Goal: Information Seeking & Learning: Learn about a topic

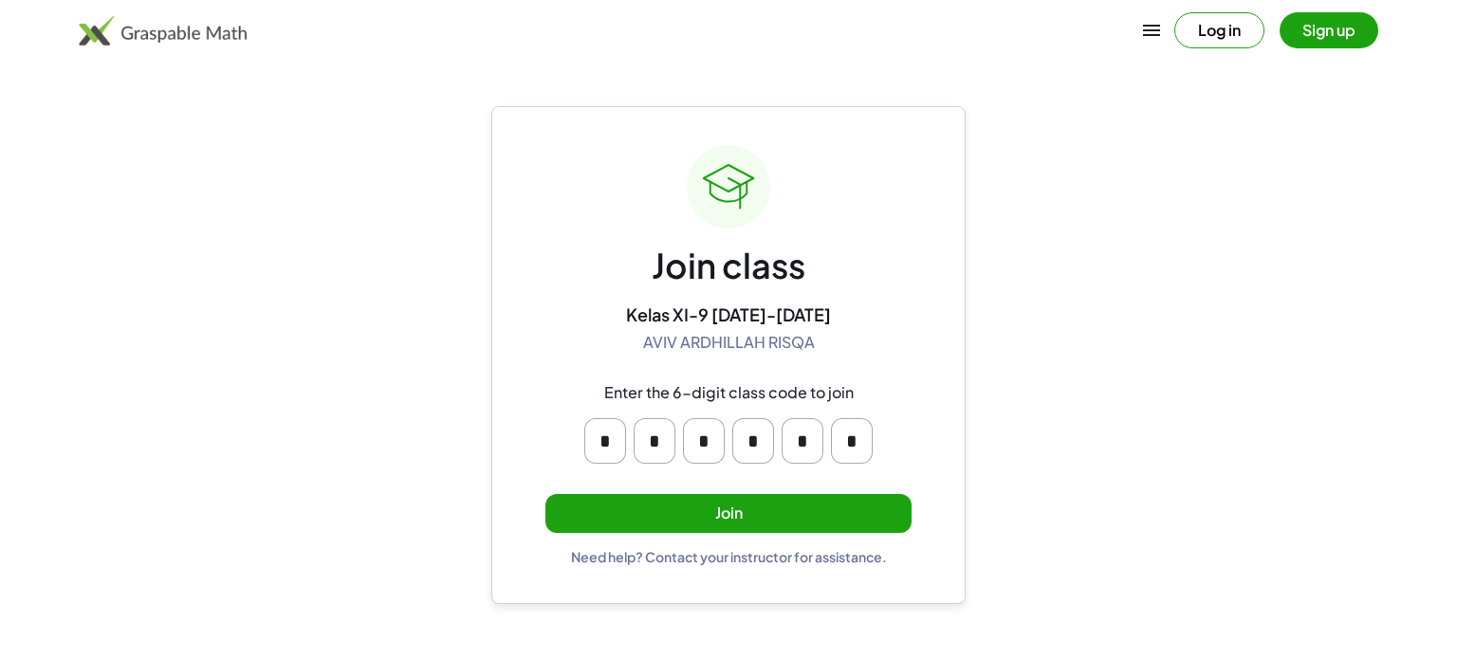
click at [815, 499] on button "Join" at bounding box center [728, 513] width 366 height 39
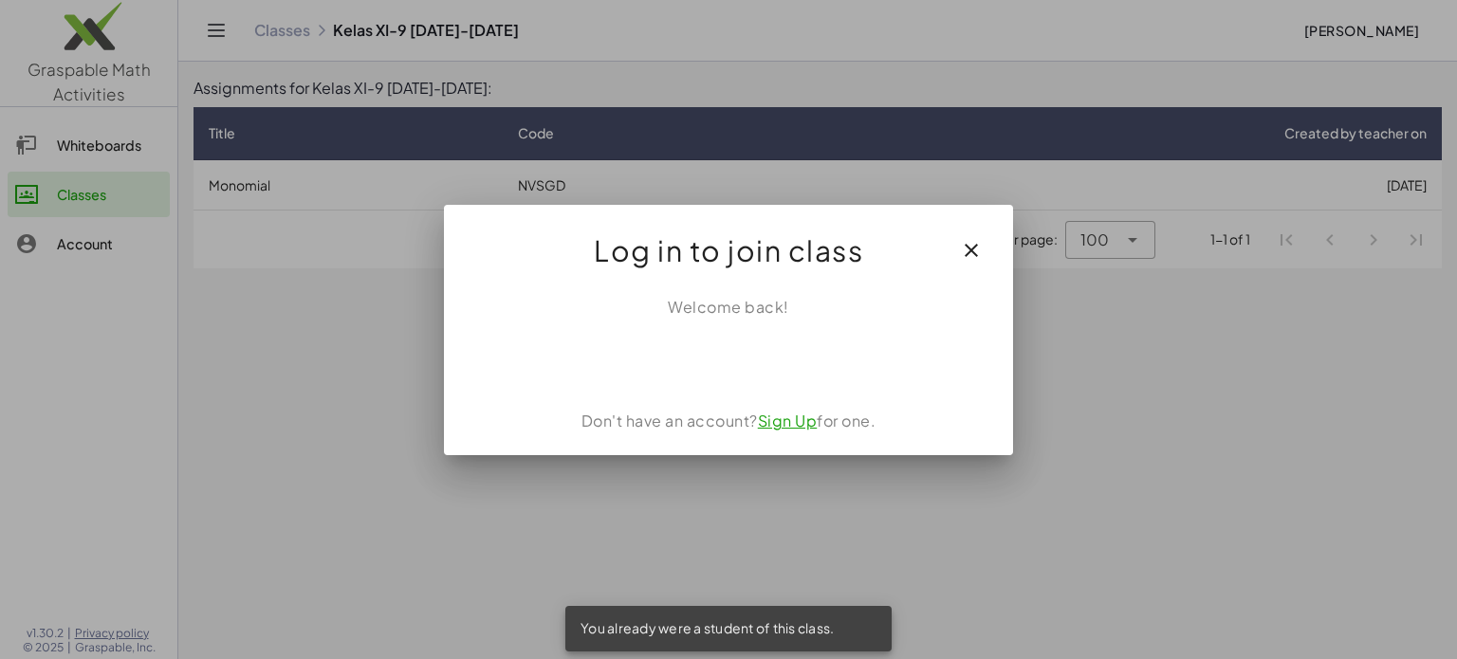
click at [961, 253] on icon "button" at bounding box center [971, 250] width 23 height 23
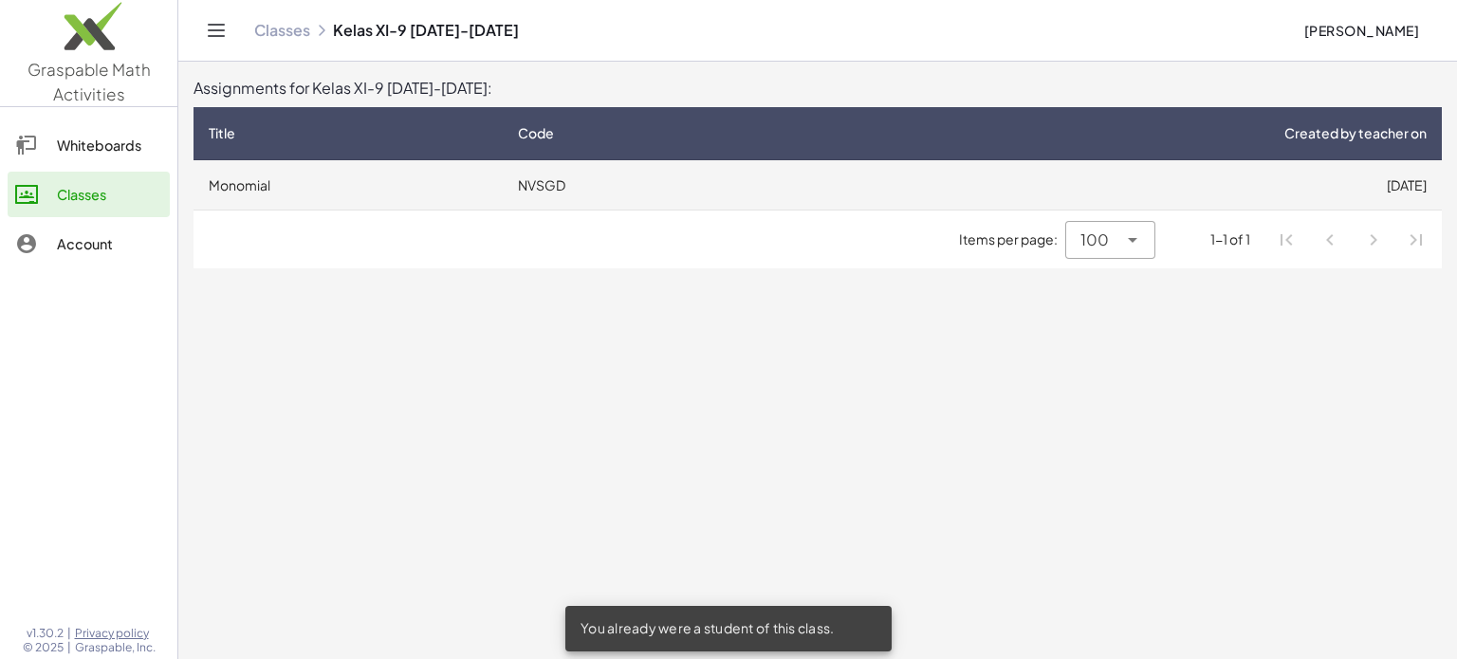
click at [1267, 177] on td "[DATE]" at bounding box center [1118, 184] width 648 height 49
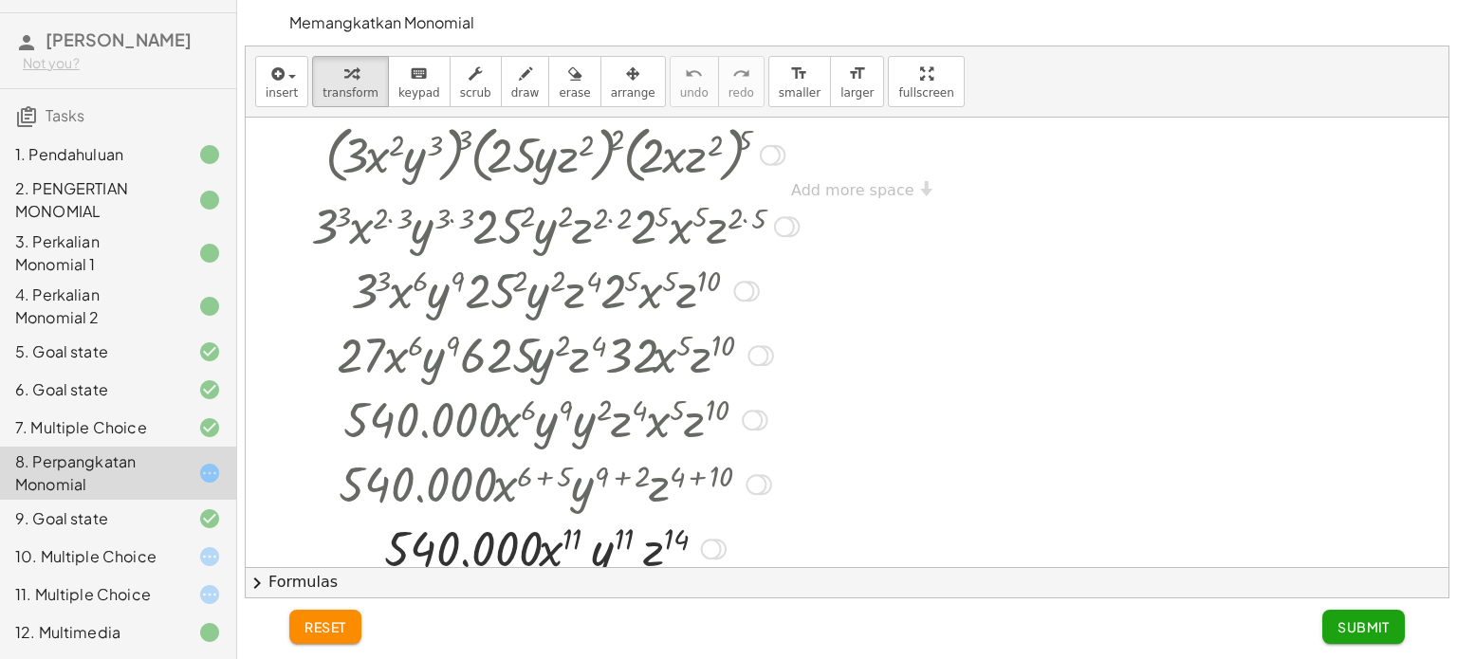
scroll to position [1126, 0]
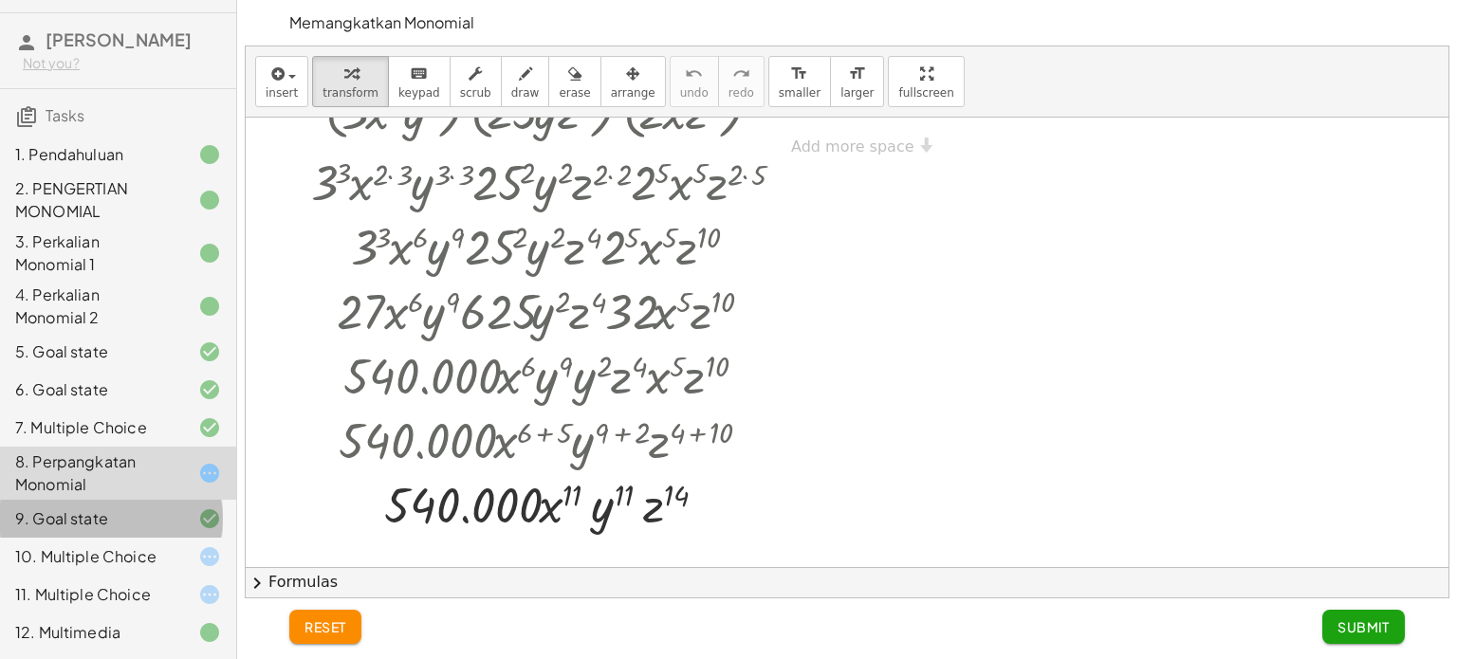
click at [121, 507] on div "9. Goal state" at bounding box center [91, 518] width 153 height 23
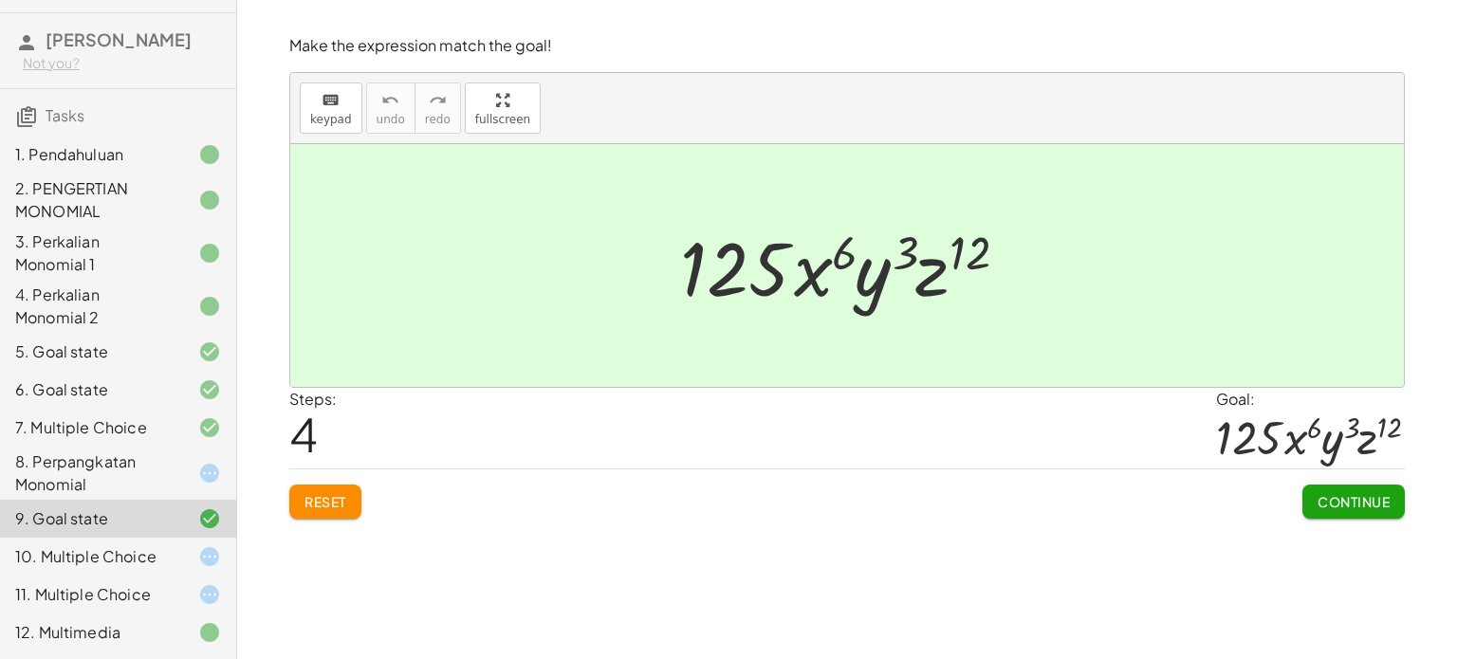
click at [348, 503] on button "Reset" at bounding box center [325, 502] width 72 height 34
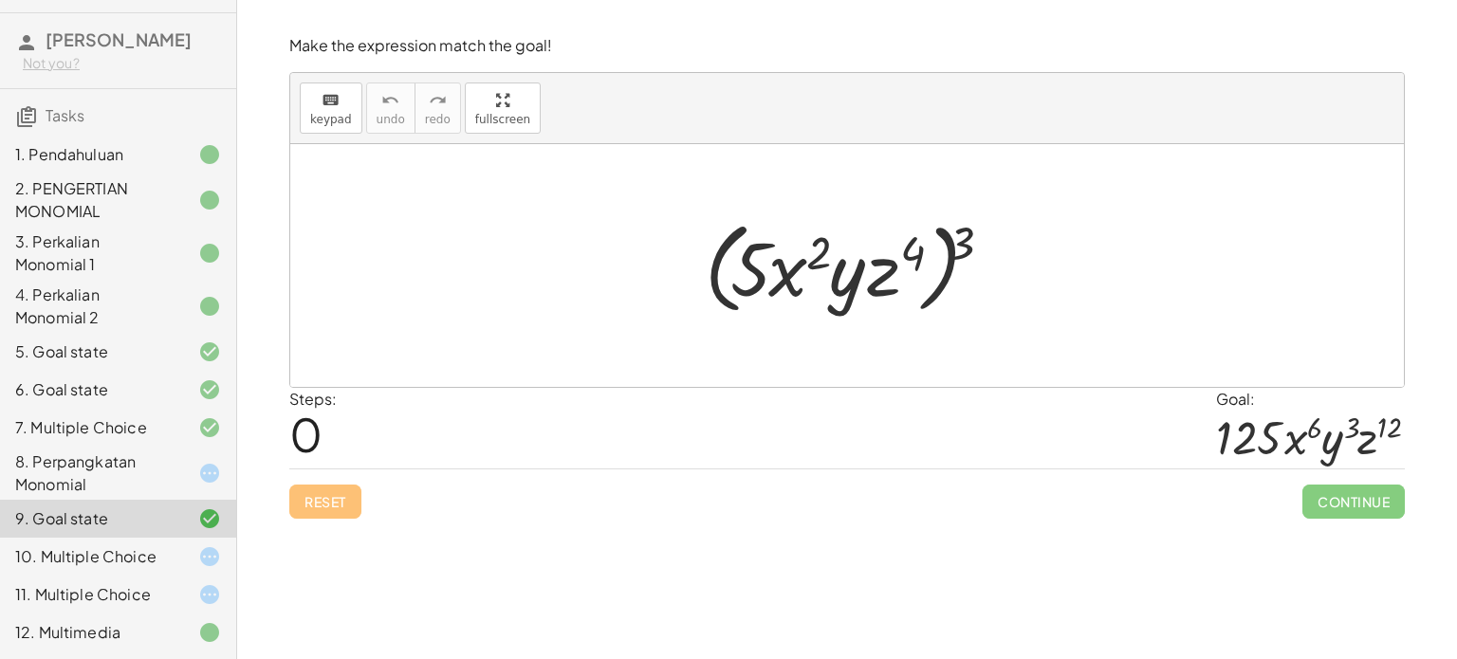
click at [964, 247] on div at bounding box center [854, 266] width 319 height 109
drag, startPoint x: 964, startPoint y: 247, endPoint x: 911, endPoint y: 262, distance: 55.2
click at [911, 262] on div at bounding box center [854, 266] width 319 height 109
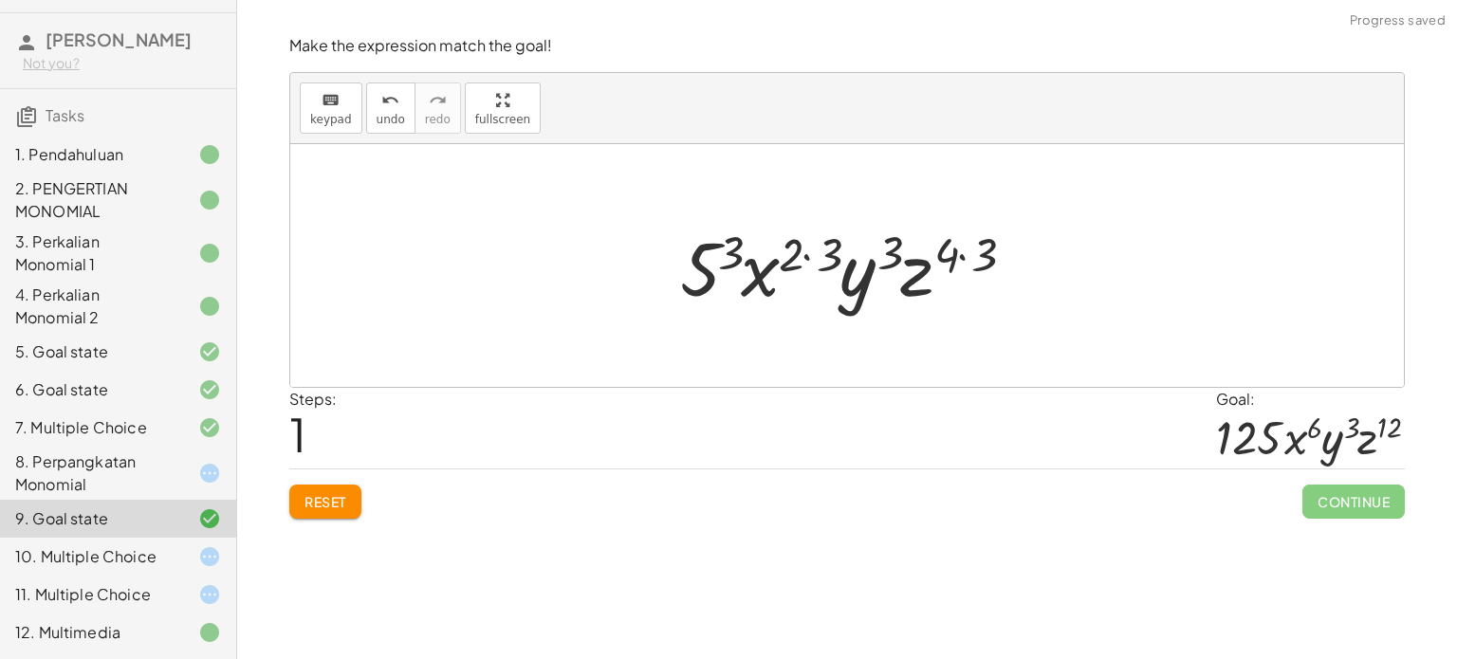
click at [721, 244] on div at bounding box center [854, 266] width 366 height 98
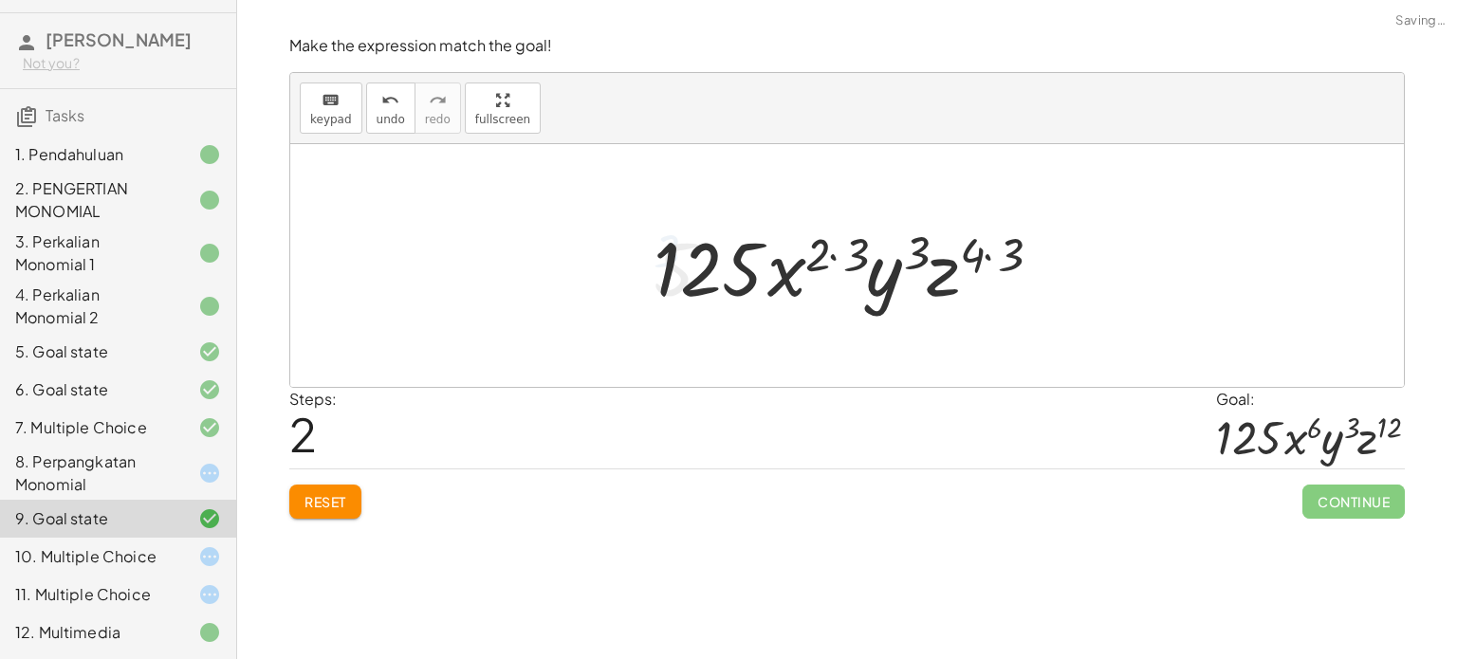
click at [836, 242] on div at bounding box center [853, 266] width 419 height 98
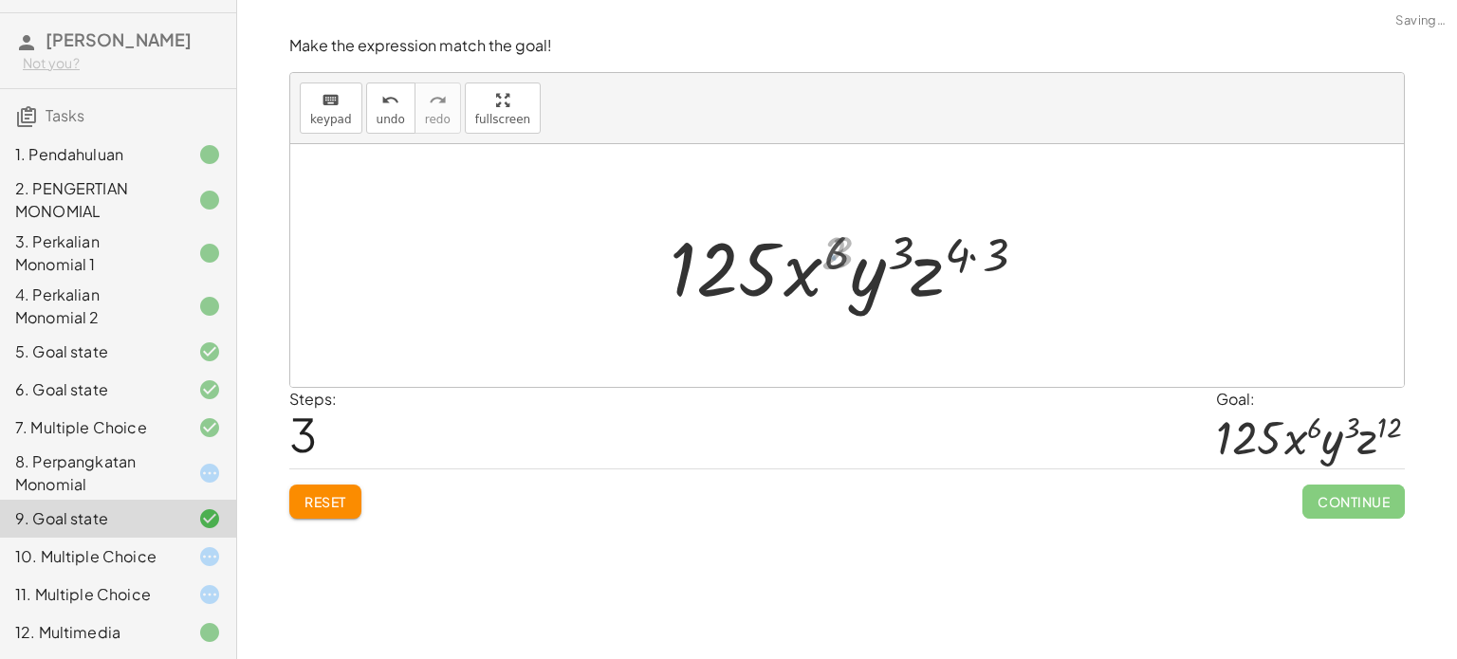
click at [982, 258] on div at bounding box center [854, 266] width 382 height 98
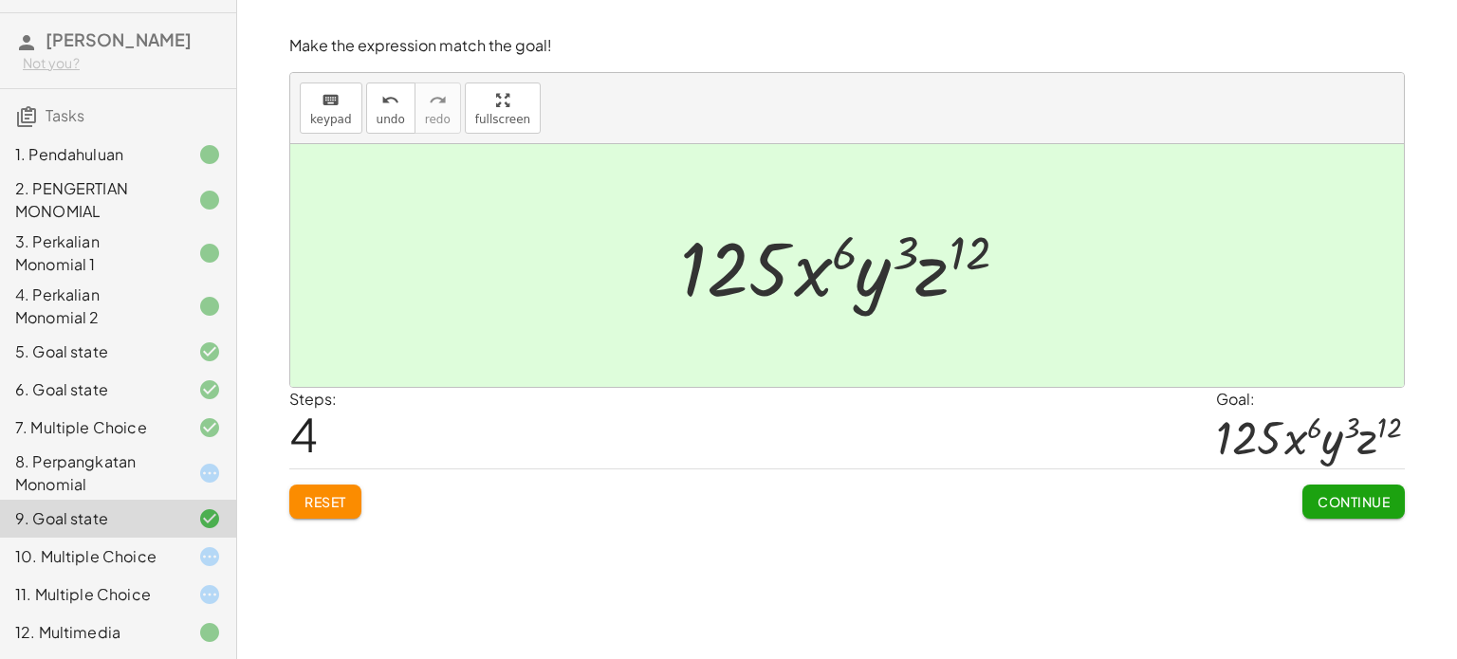
click at [1332, 499] on span "Continue" at bounding box center [1354, 501] width 72 height 17
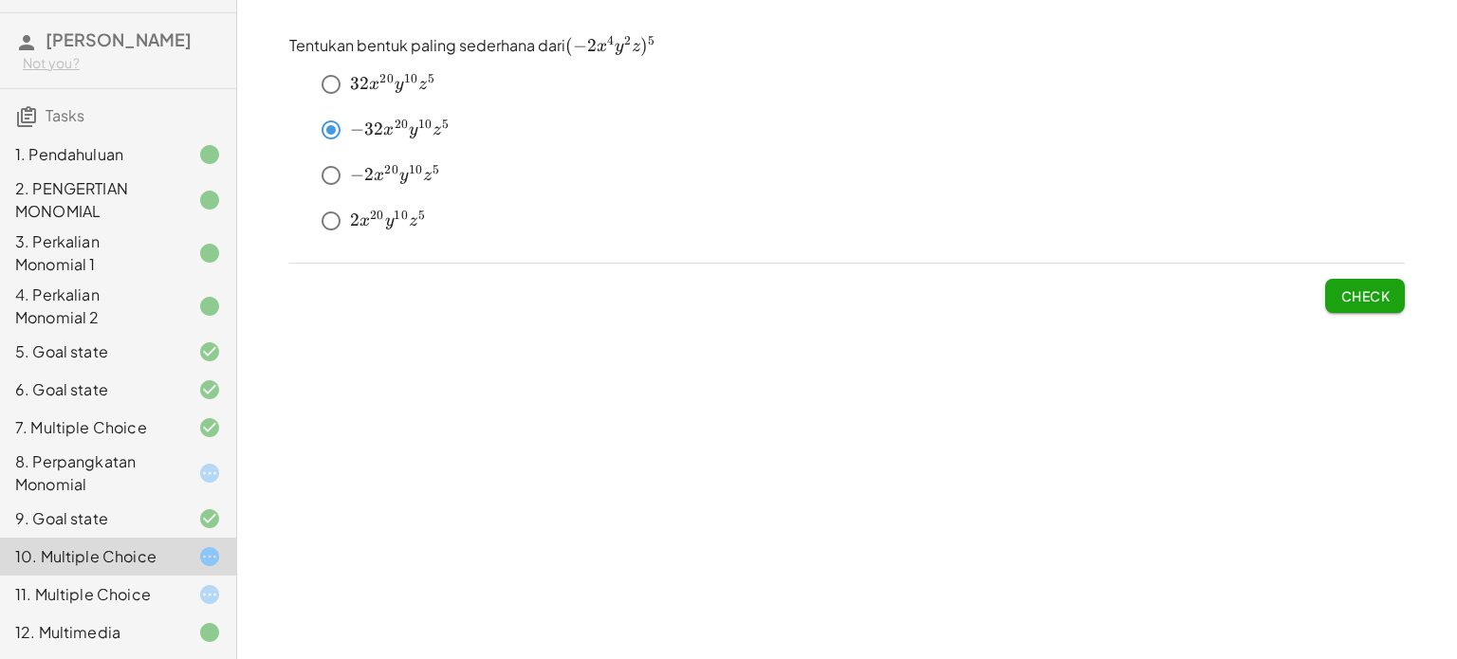
click at [80, 451] on div "8. Perpangkatan Monomial" at bounding box center [91, 474] width 153 height 46
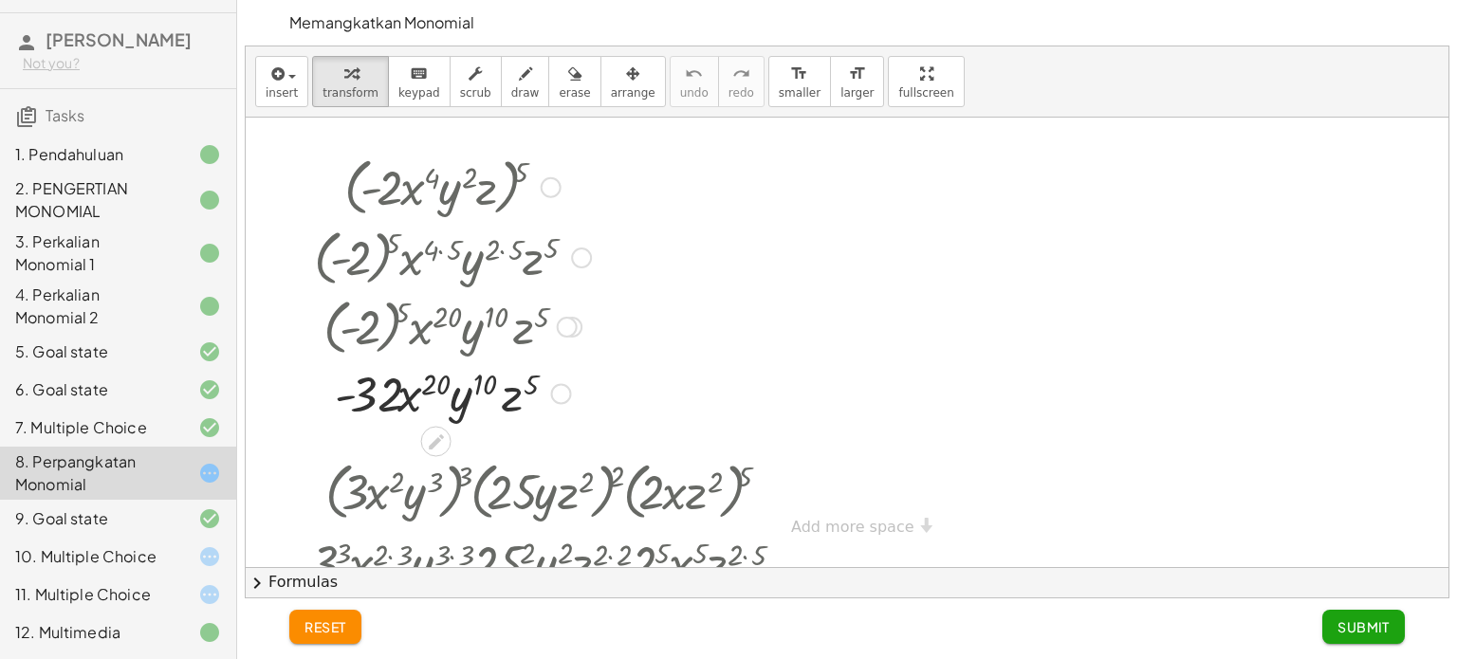
scroll to position [747, 0]
click at [135, 551] on div "10. Multiple Choice" at bounding box center [91, 556] width 153 height 23
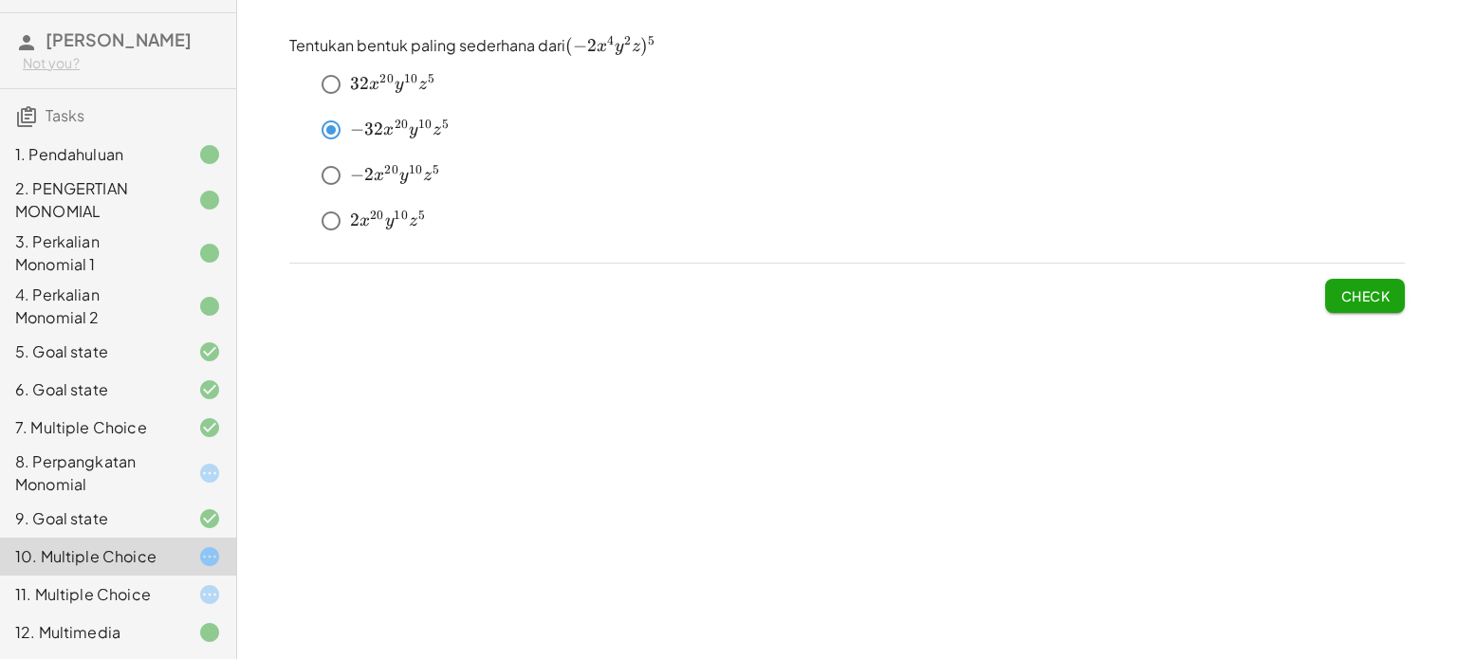
click at [180, 605] on div at bounding box center [194, 594] width 53 height 23
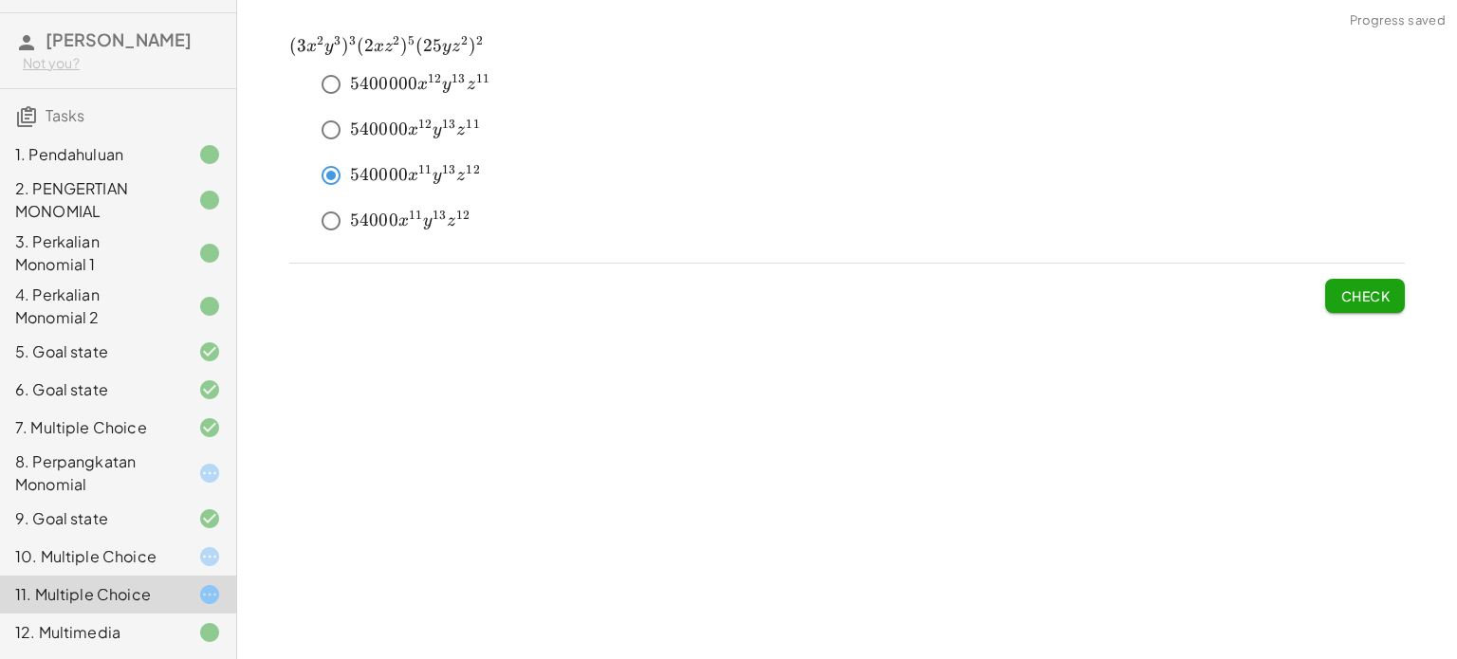
click at [168, 545] on div at bounding box center [194, 556] width 53 height 23
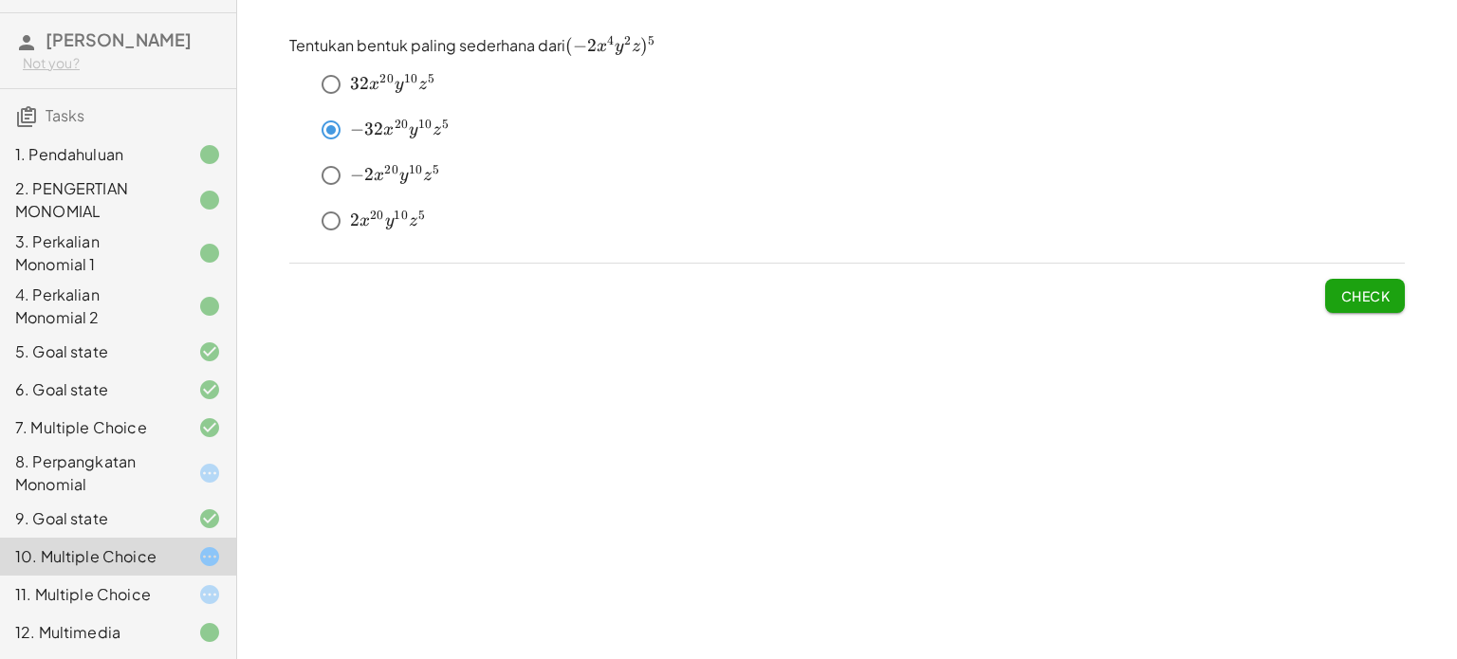
click at [1342, 299] on span "Check" at bounding box center [1364, 295] width 49 height 17
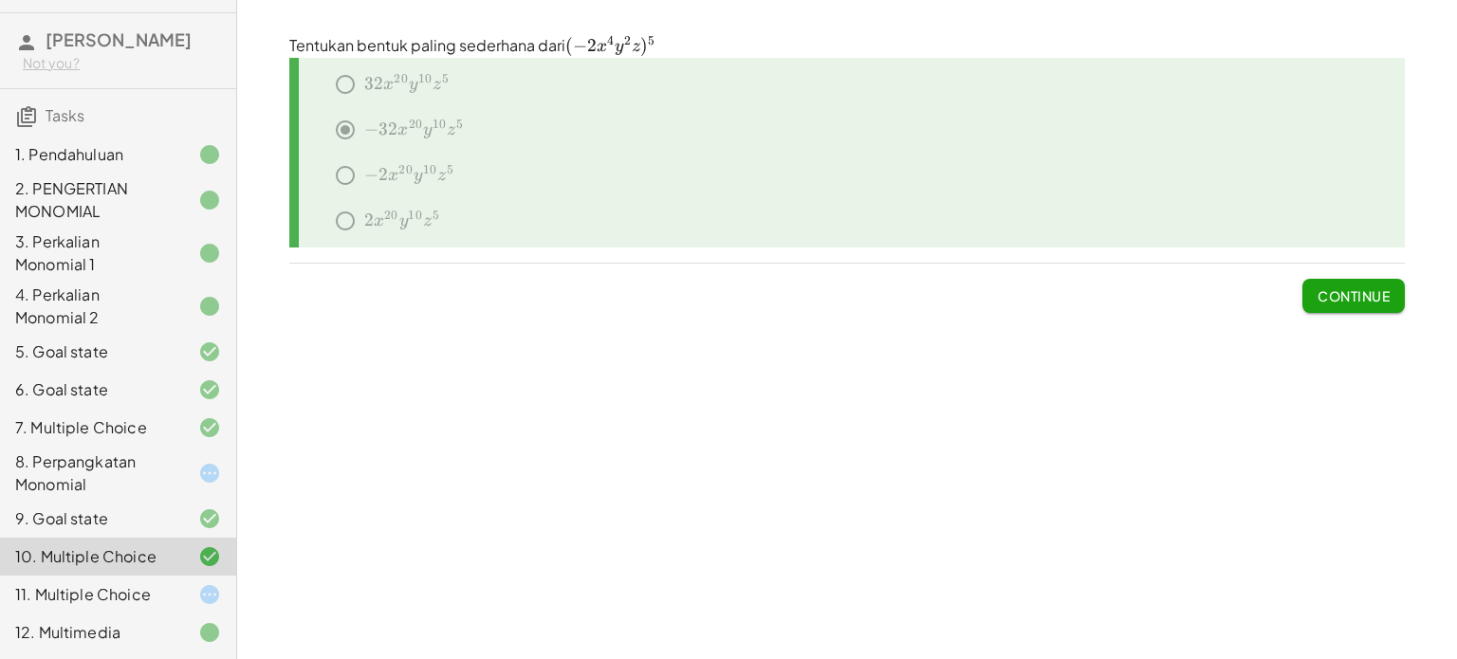
click at [121, 507] on div "9. Goal state" at bounding box center [91, 518] width 153 height 23
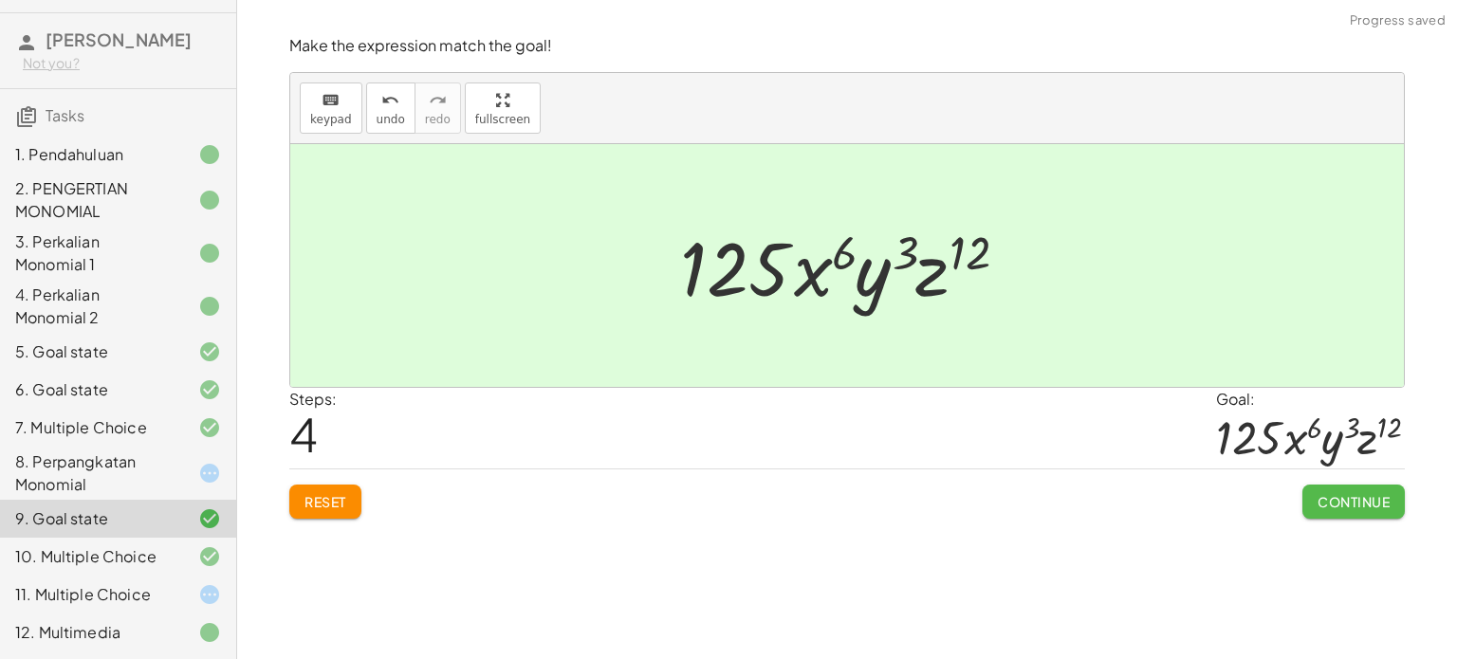
click at [1356, 502] on span "Continue" at bounding box center [1354, 501] width 72 height 17
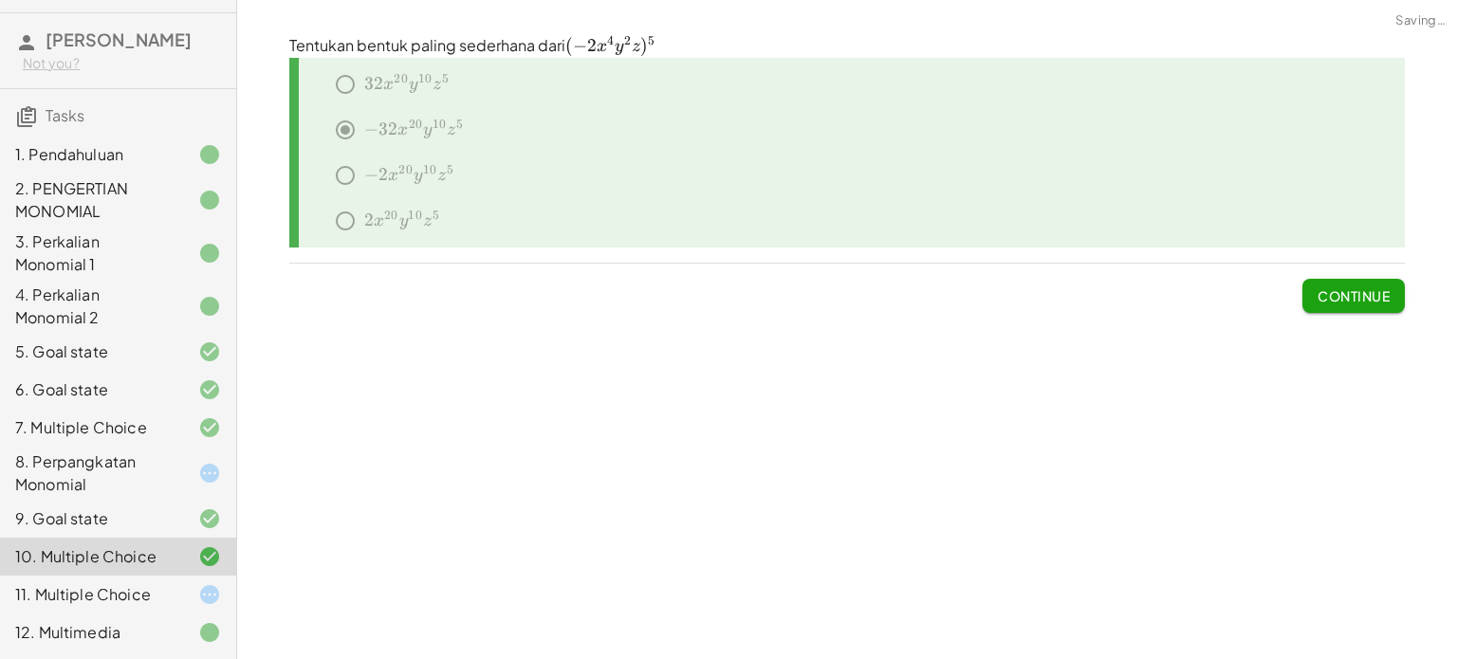
click at [443, 75] on div "﻿ 32 x 20 y 10 z 5 32x^{20}y^{10}z^5 32 x 20 y 10 z 5 ﻿" at bounding box center [854, 88] width 1101 height 46
click at [339, 118] on div "﻿ − 32 x 20 y 10 z 5 -32x^{20}y^{10}z^{5} − 32 x 20 y 10 z 5 ﻿" at bounding box center [854, 134] width 1101 height 46
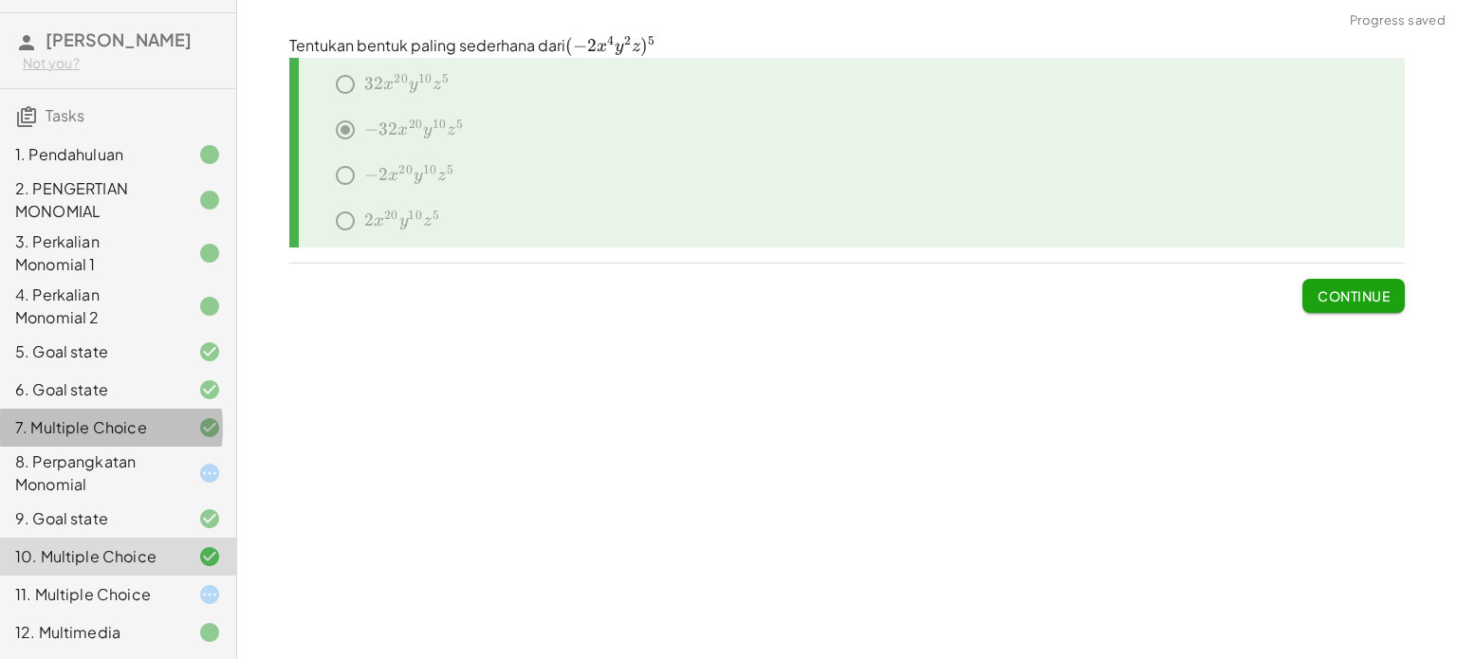
click at [180, 500] on div "7. Multiple Choice" at bounding box center [118, 519] width 236 height 38
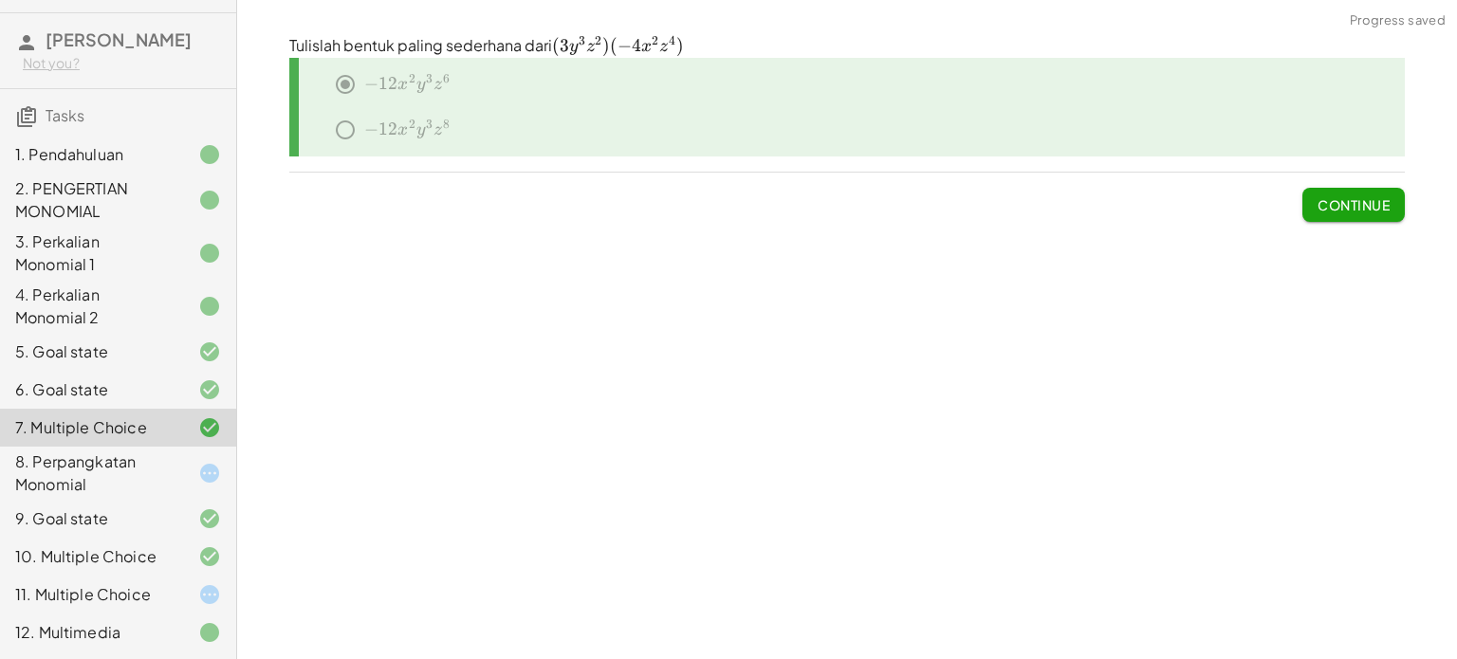
click at [1355, 193] on button "Continue" at bounding box center [1353, 205] width 102 height 34
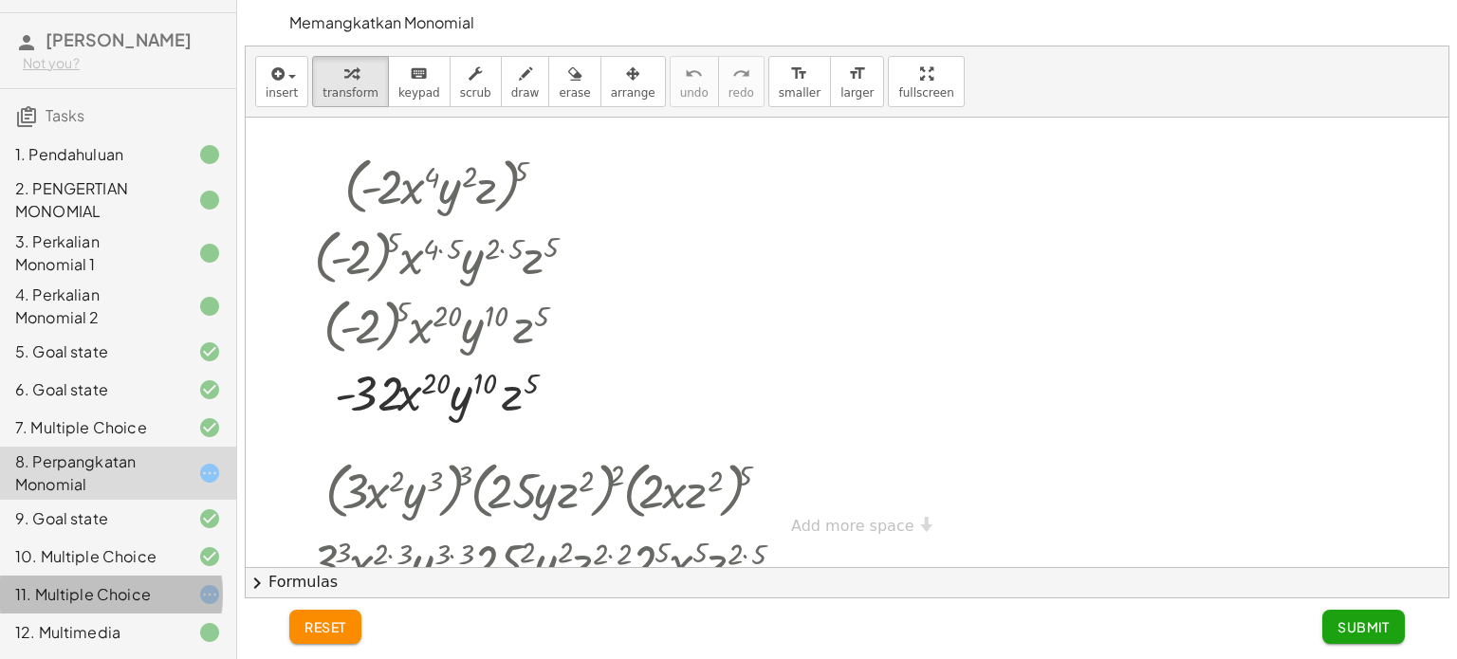
click at [152, 586] on div "11. Multiple Choice" at bounding box center [91, 594] width 153 height 23
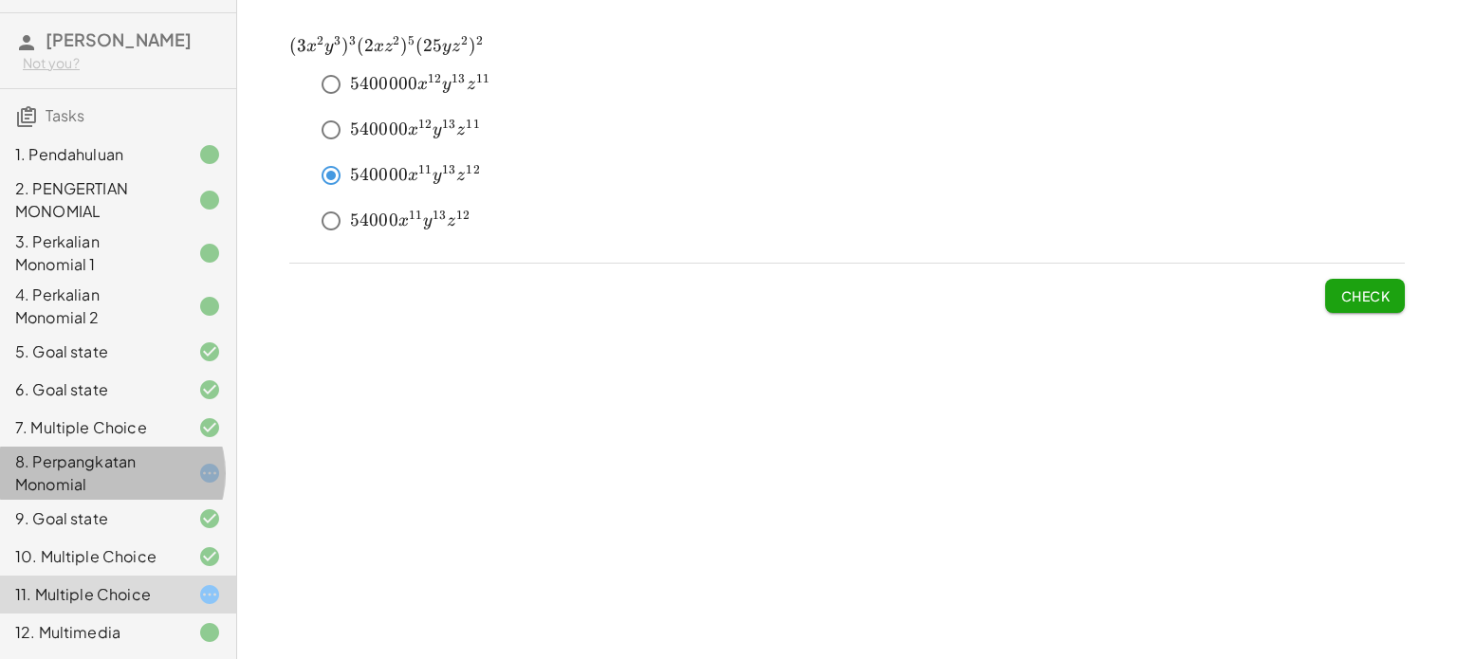
click at [132, 473] on div "8. Perpangkatan Monomial" at bounding box center [91, 474] width 153 height 46
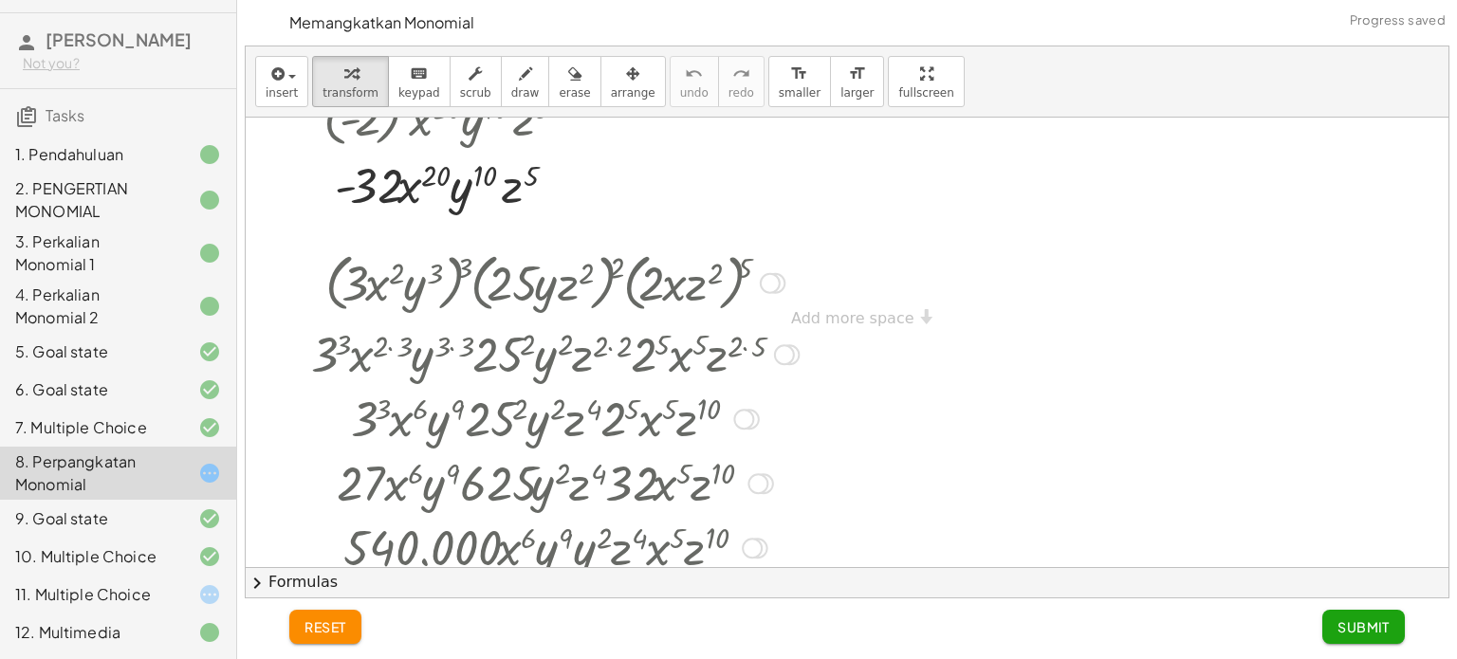
scroll to position [1126, 0]
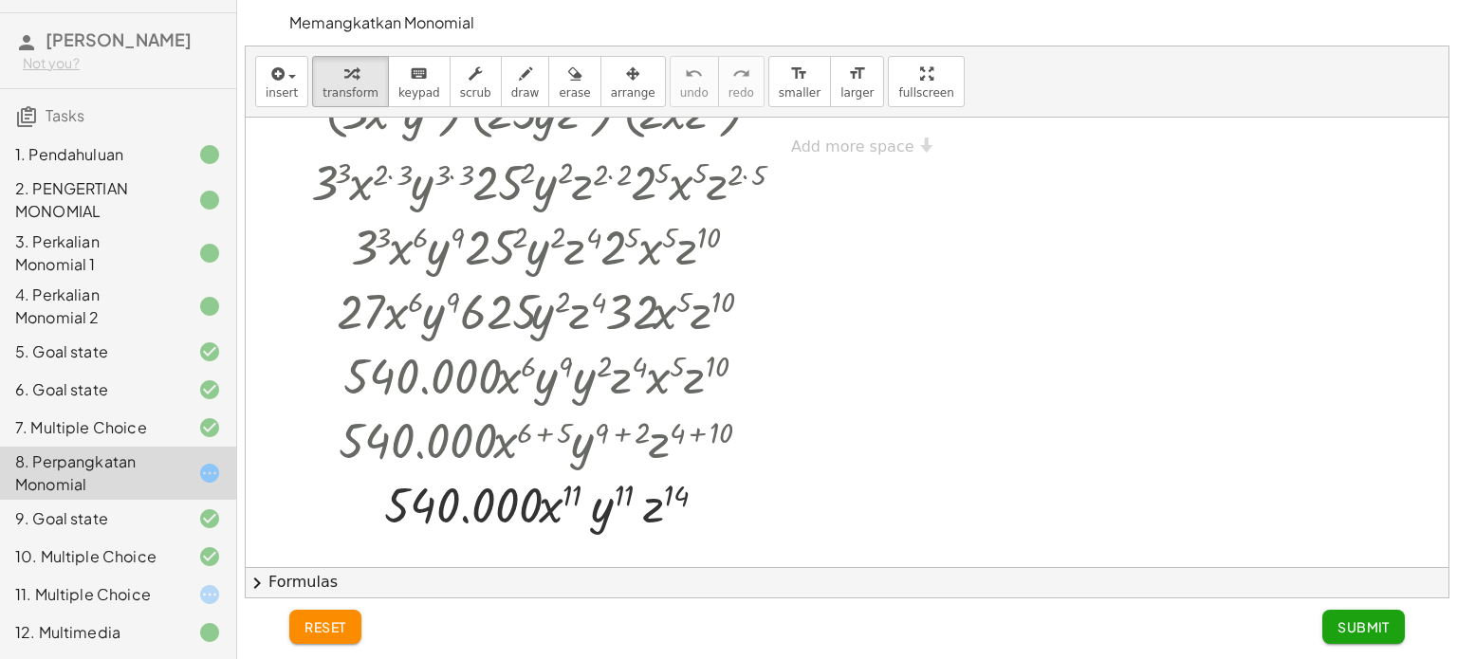
click at [147, 599] on div "11. Multiple Choice" at bounding box center [91, 594] width 153 height 23
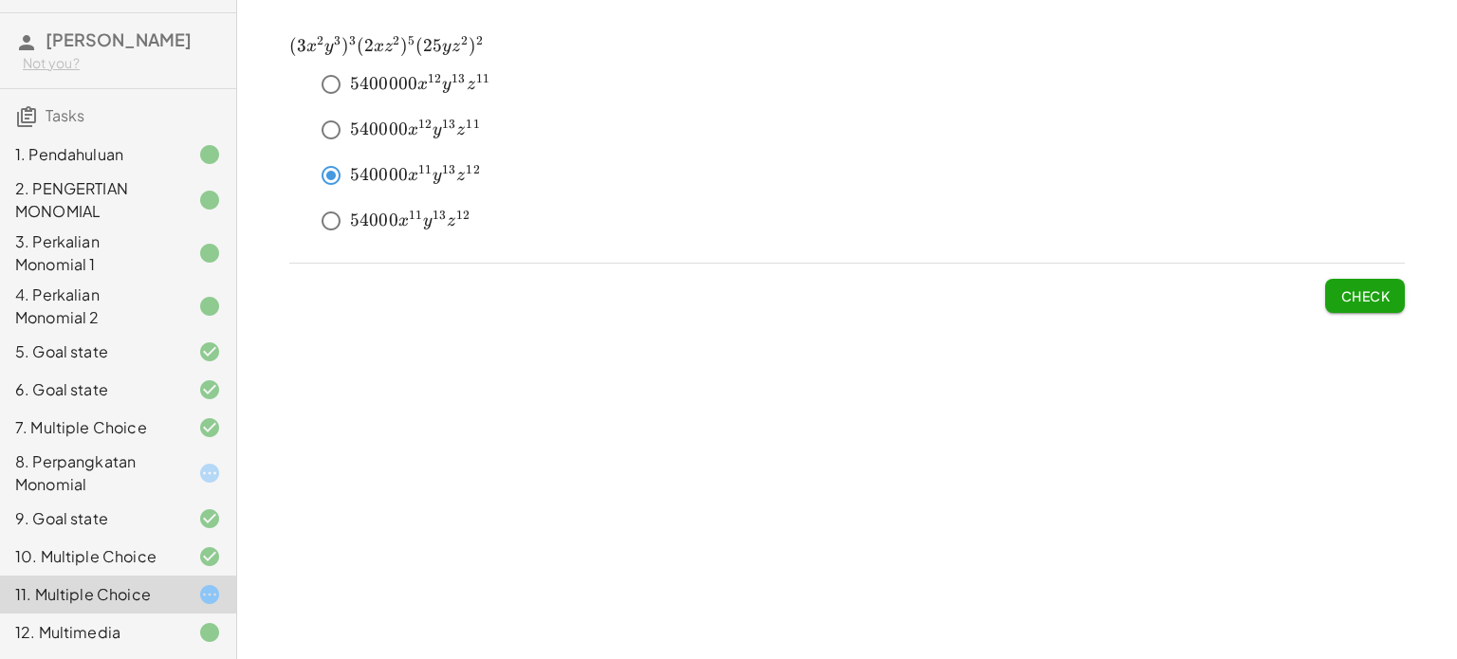
drag, startPoint x: 406, startPoint y: 132, endPoint x: 379, endPoint y: 138, distance: 27.4
click at [379, 138] on span "540000 x 12 y 13 z 11" at bounding box center [415, 130] width 131 height 23
click at [152, 451] on div "8. Perpangkatan Monomial" at bounding box center [91, 474] width 153 height 46
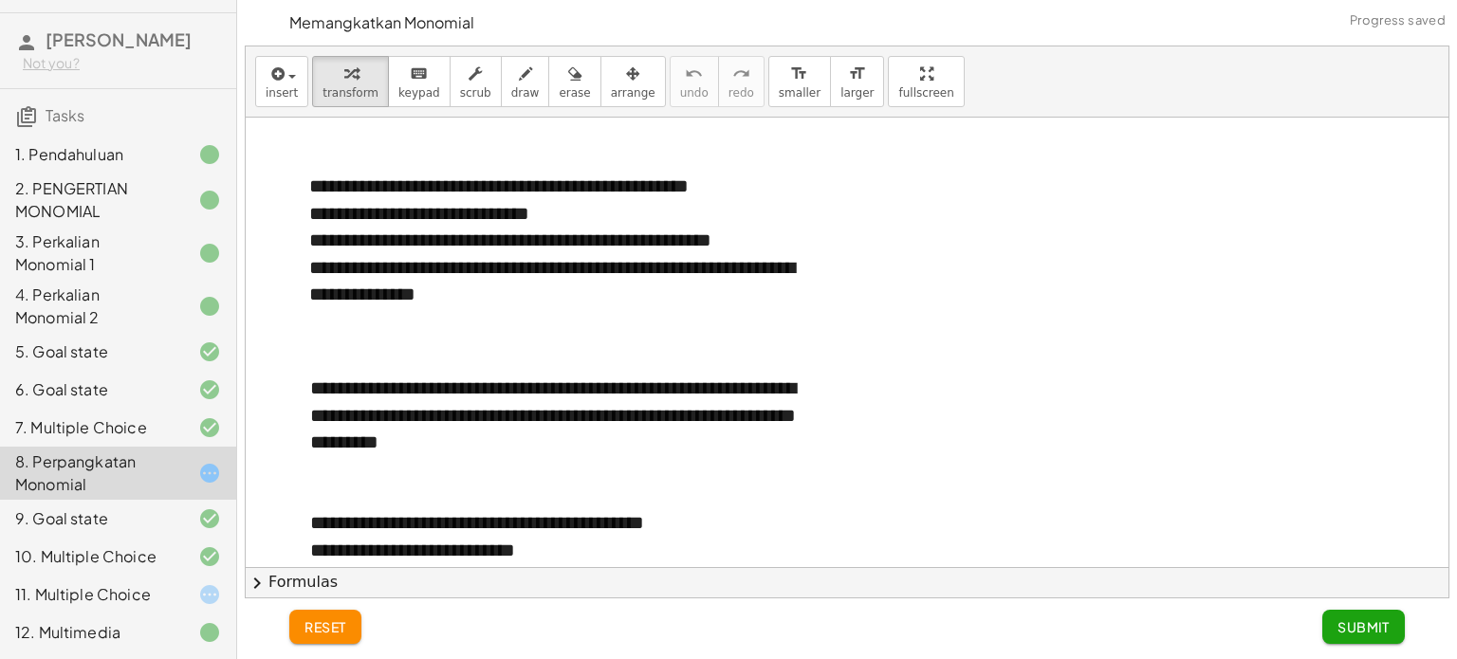
click at [169, 581] on div "11. Multiple Choice" at bounding box center [118, 595] width 236 height 38
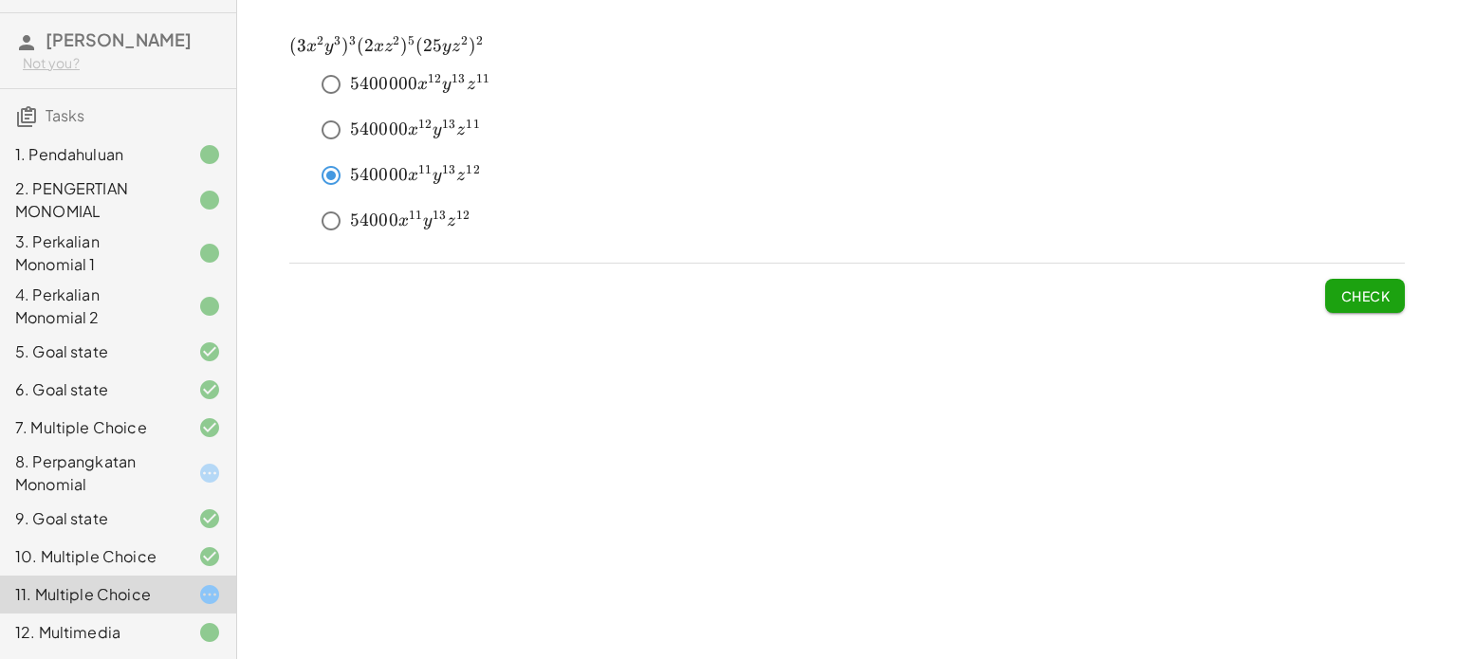
click at [173, 500] on div "7. Multiple Choice" at bounding box center [118, 519] width 236 height 38
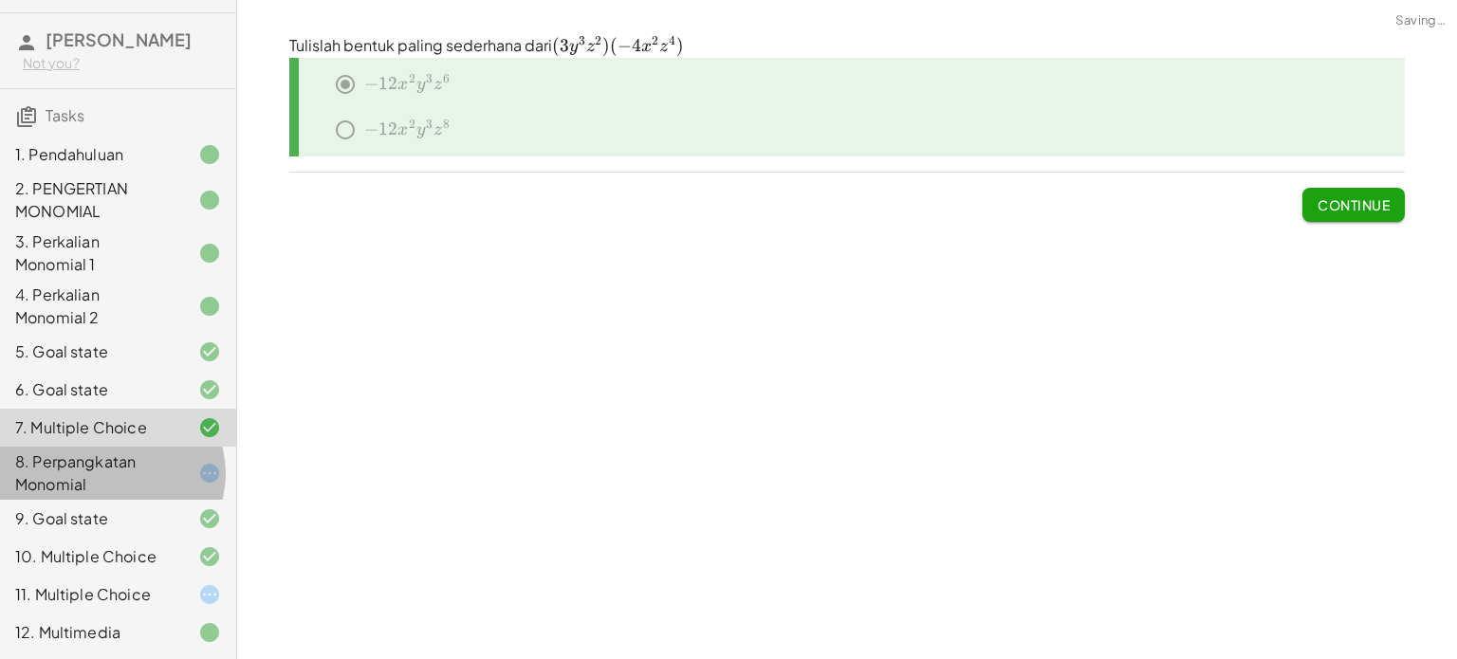
click at [168, 462] on div at bounding box center [194, 473] width 53 height 23
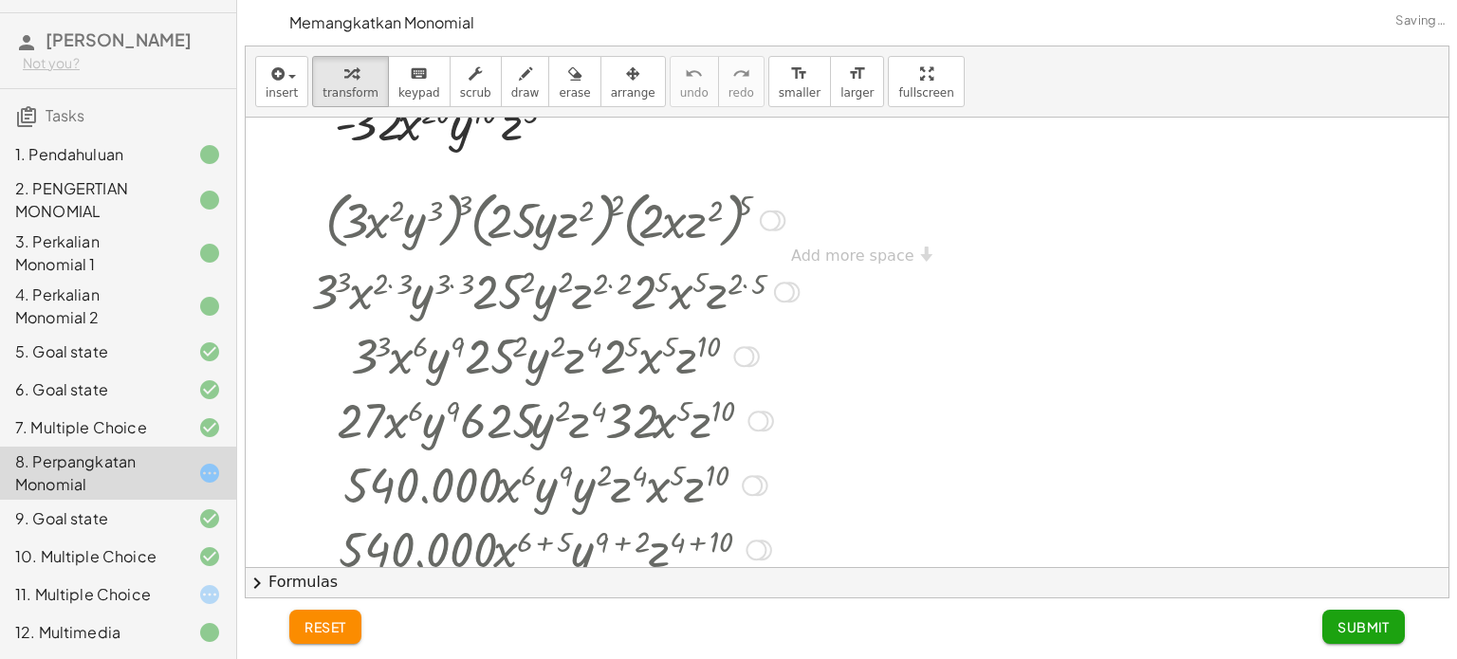
scroll to position [1012, 0]
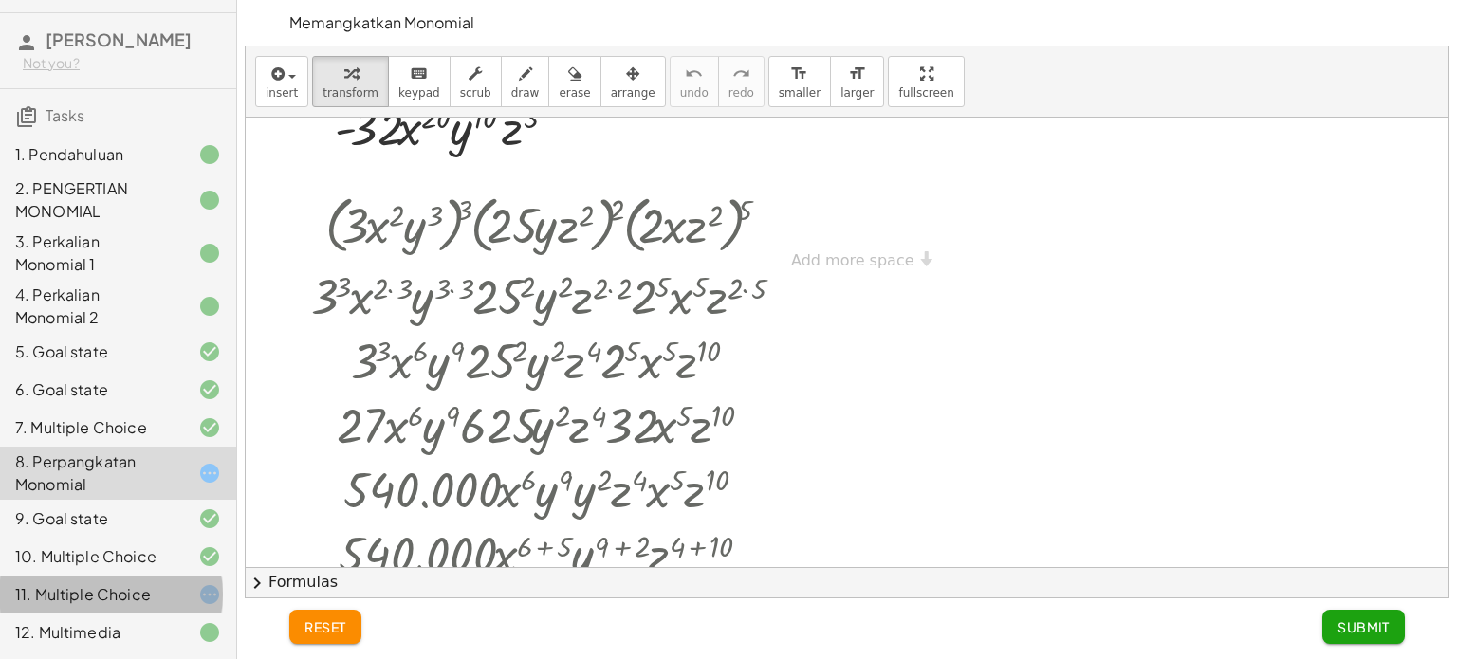
click at [67, 611] on div "11. Multiple Choice" at bounding box center [118, 595] width 236 height 38
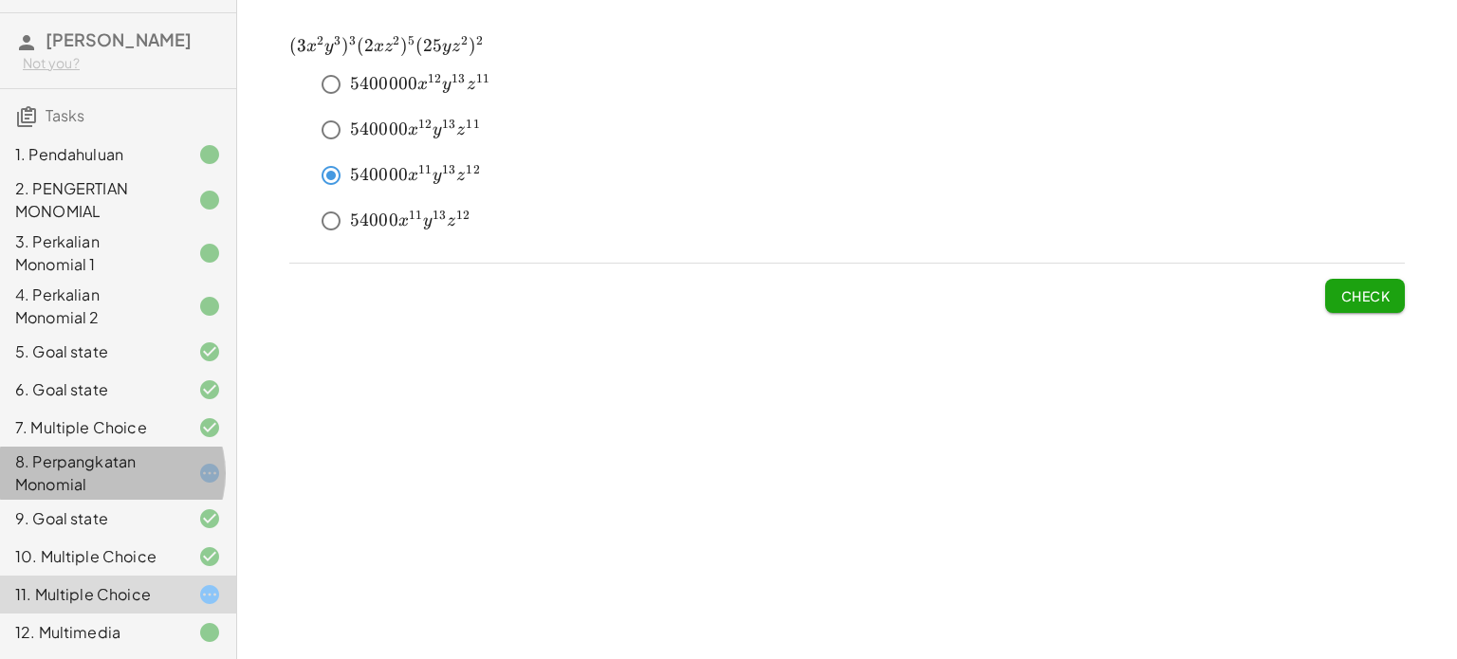
click at [152, 466] on div "8. Perpangkatan Monomial" at bounding box center [91, 474] width 153 height 46
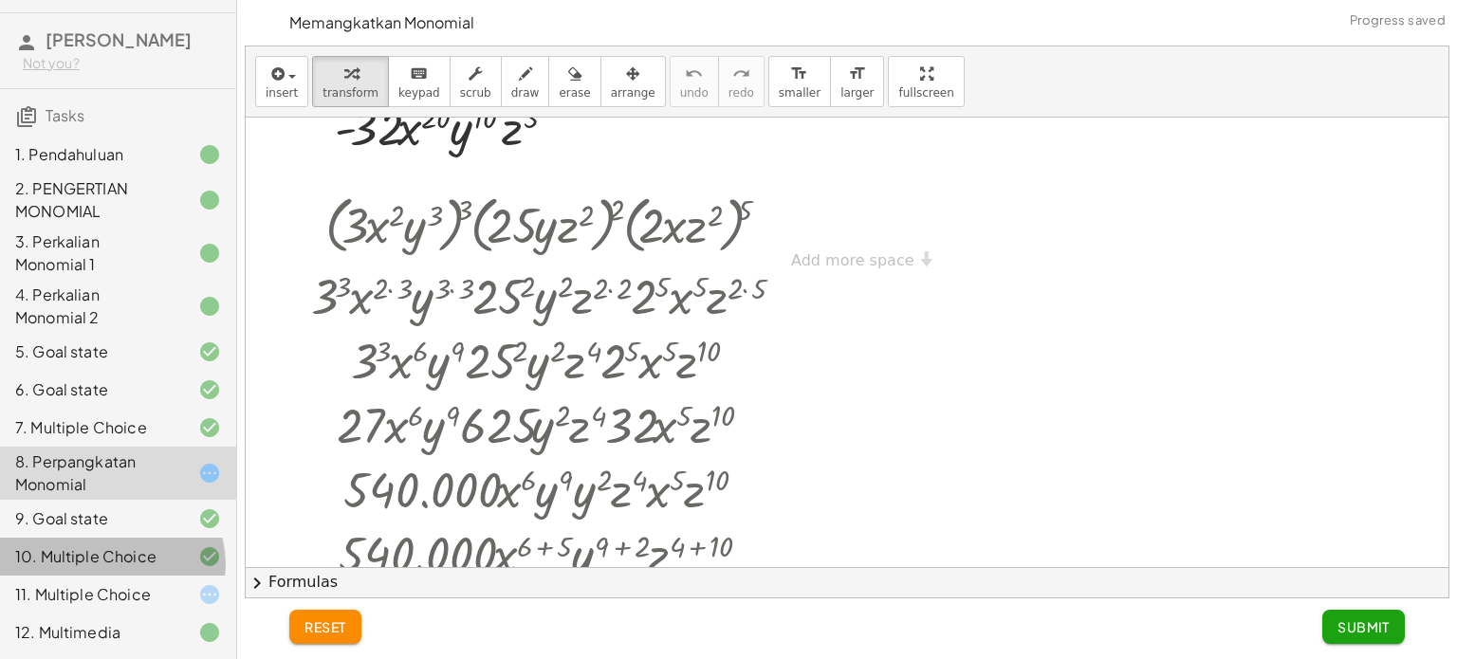
click at [150, 561] on div "10. Multiple Choice" at bounding box center [91, 556] width 153 height 23
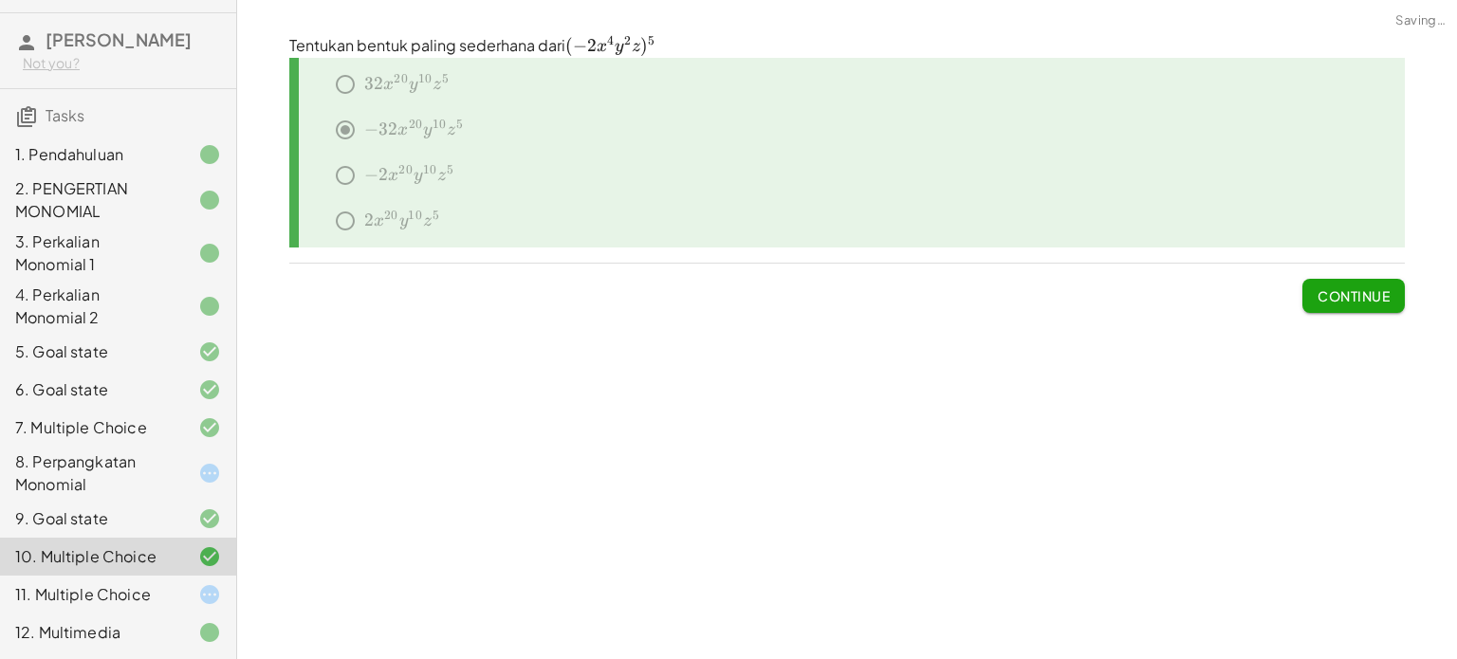
click at [151, 576] on div "11. Multiple Choice" at bounding box center [118, 595] width 236 height 38
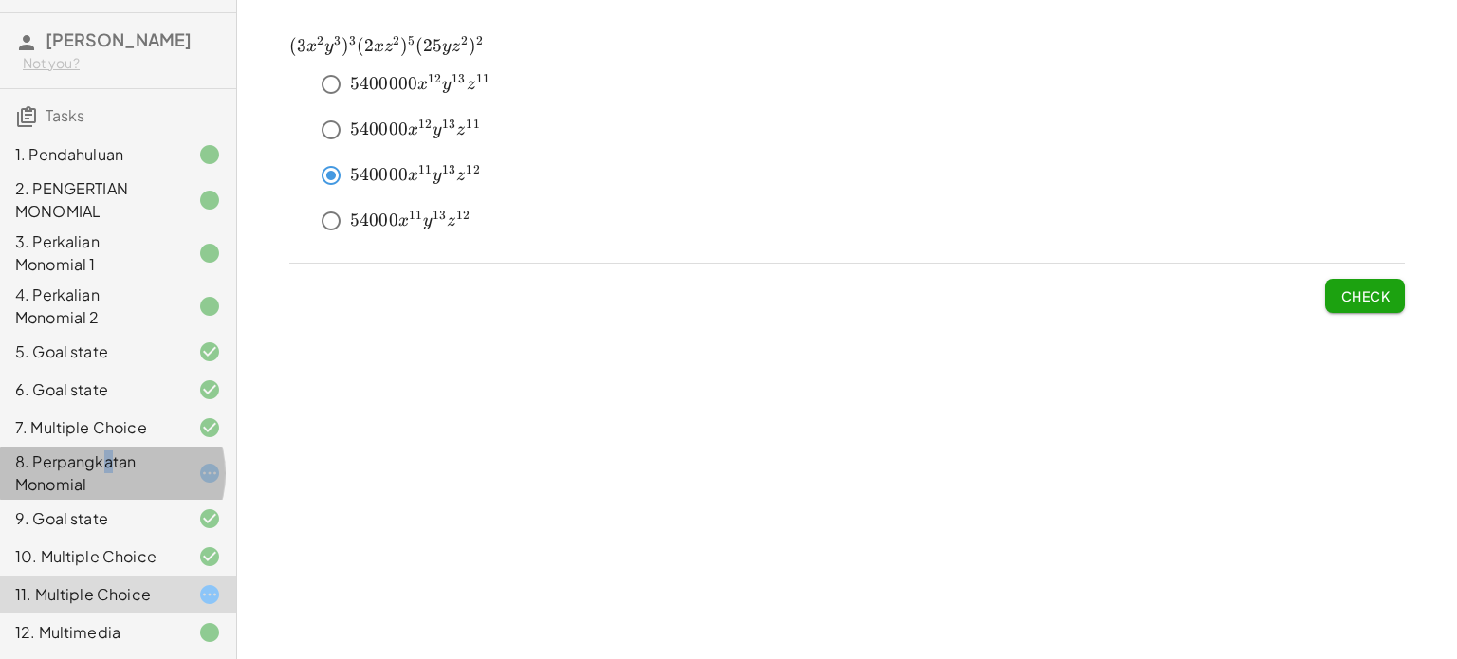
click at [108, 451] on div "8. Perpangkatan Monomial" at bounding box center [91, 474] width 153 height 46
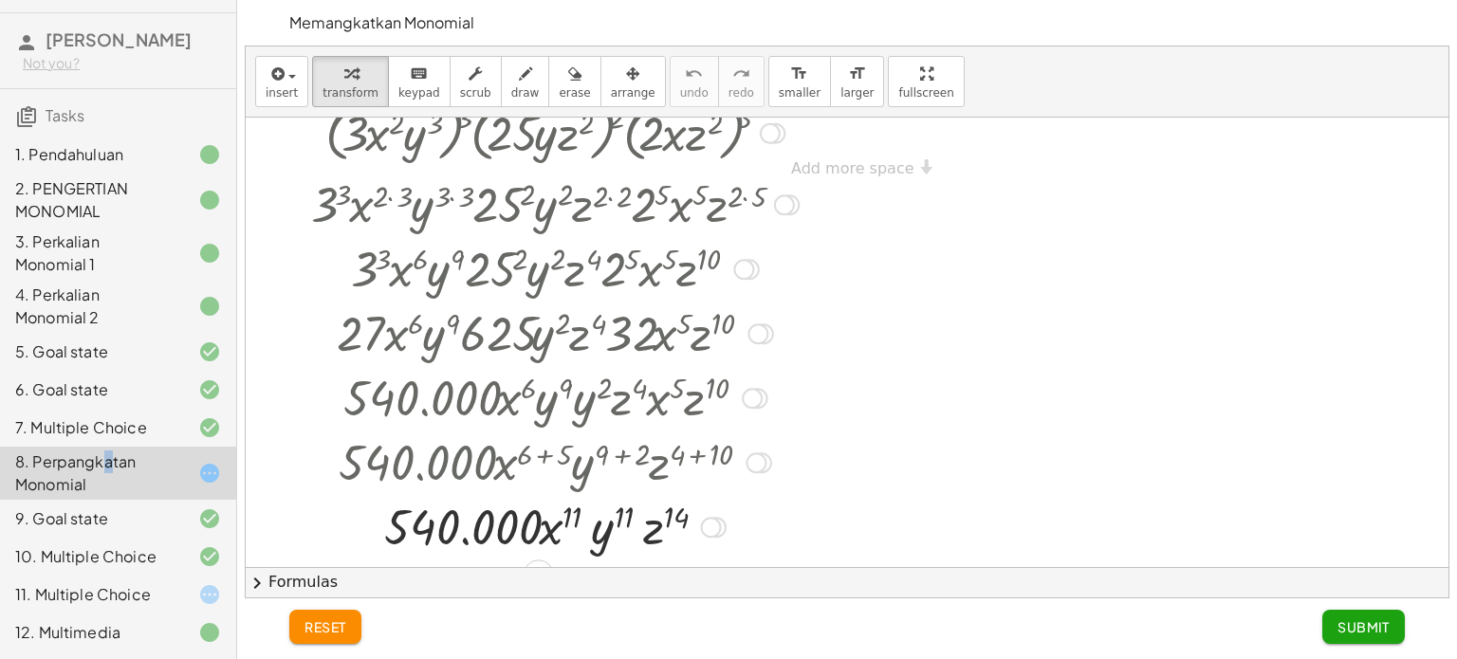
scroll to position [1107, 0]
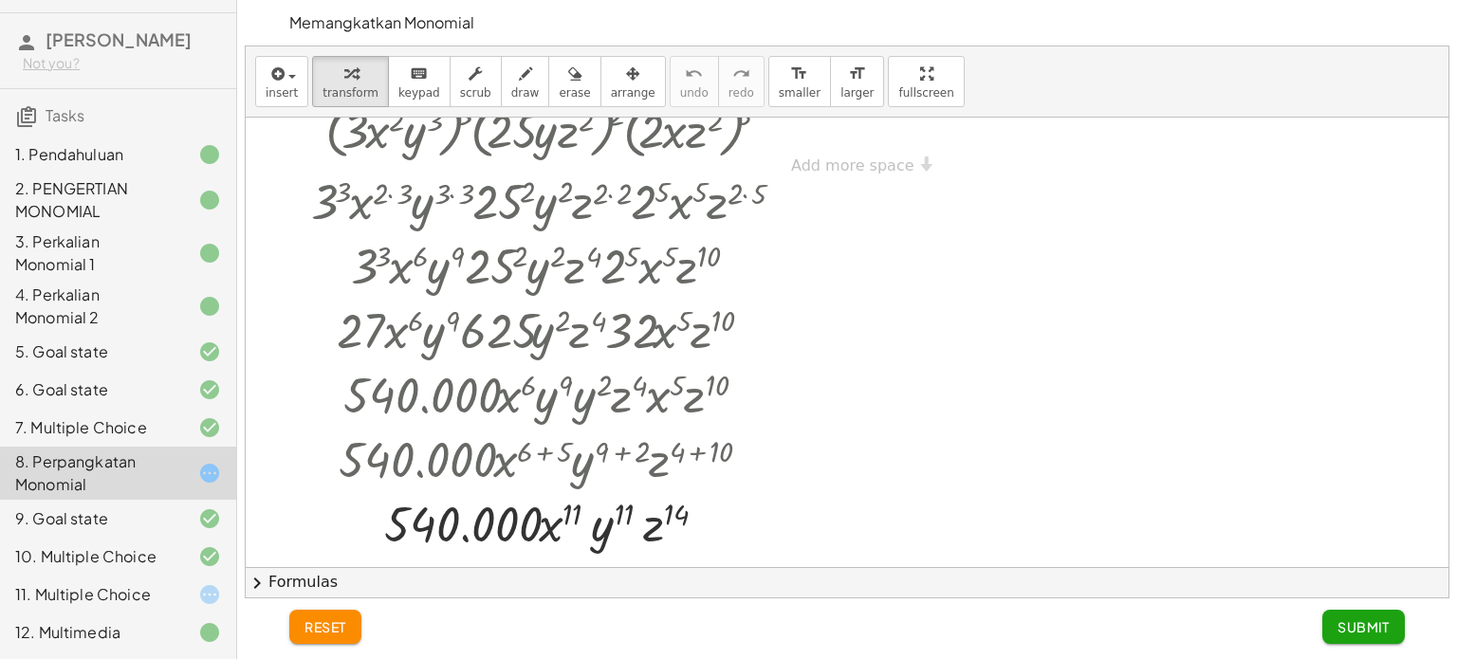
click at [129, 587] on div "11. Multiple Choice" at bounding box center [91, 594] width 153 height 23
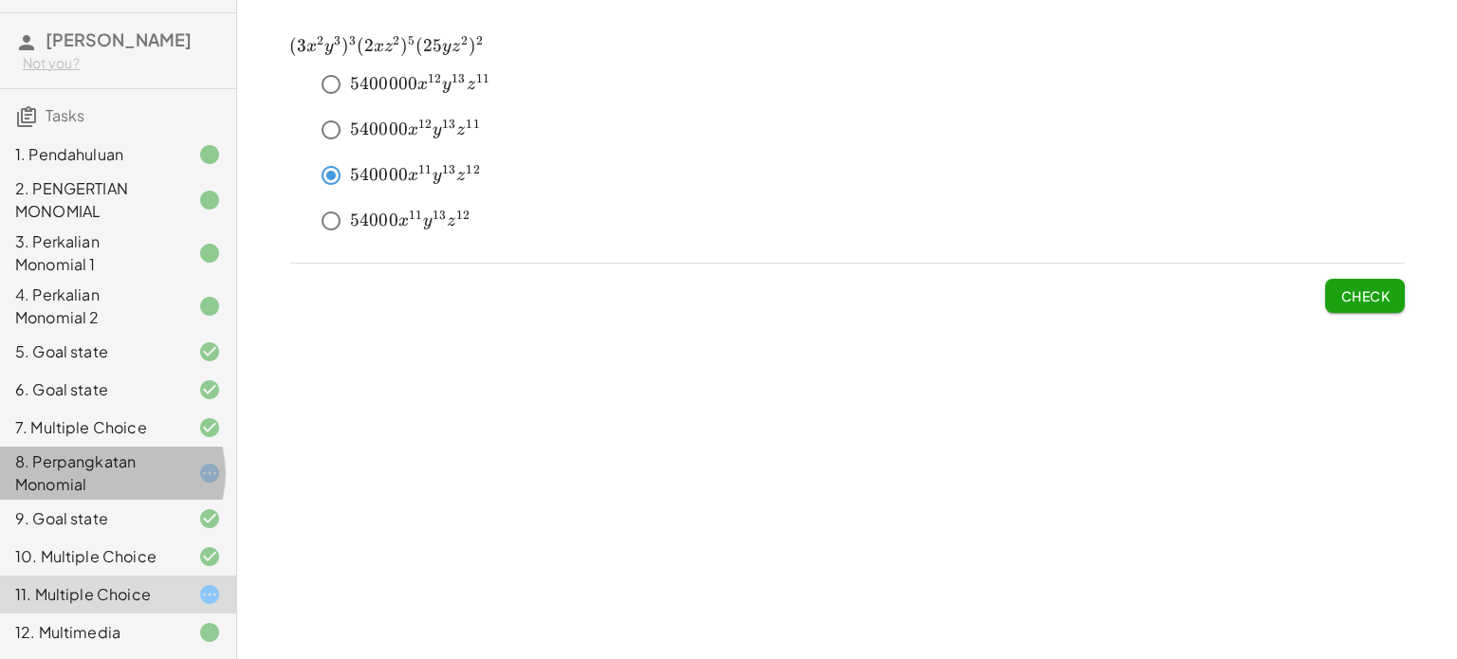
click at [148, 451] on div "8. Perpangkatan Monomial" at bounding box center [91, 474] width 153 height 46
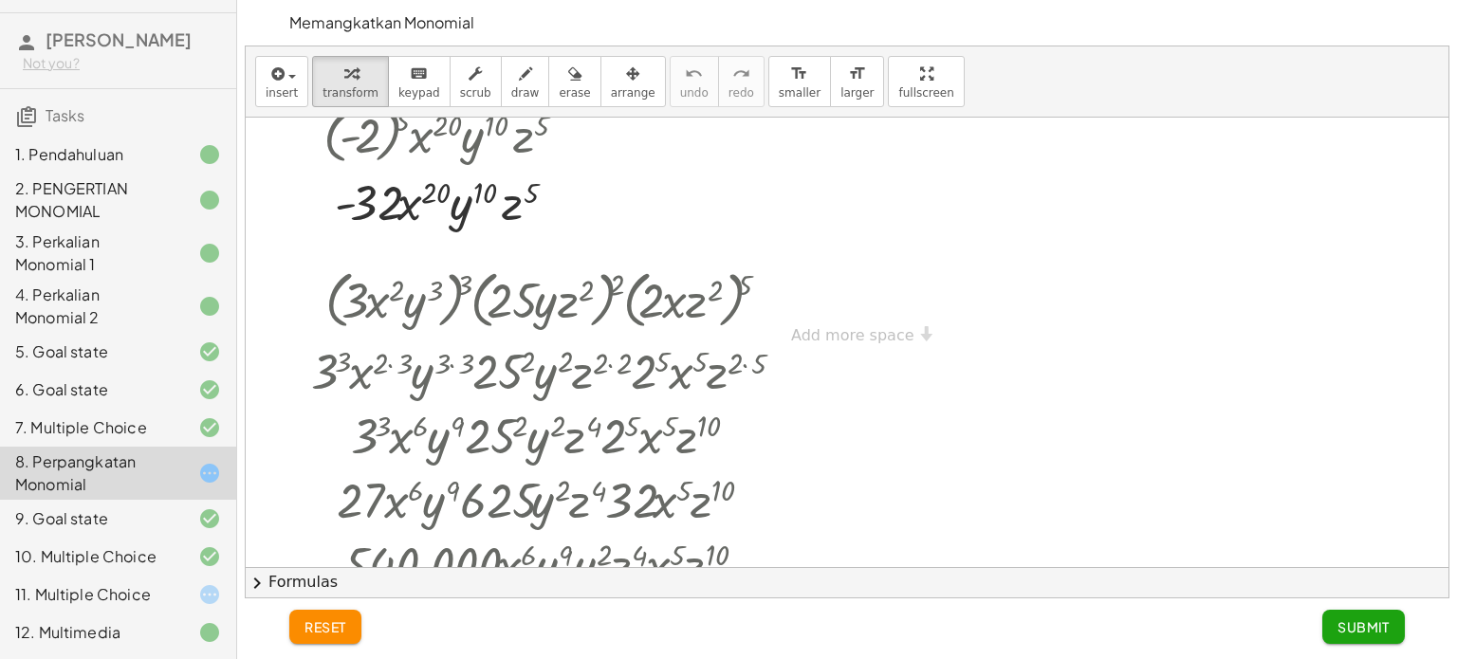
scroll to position [931, 0]
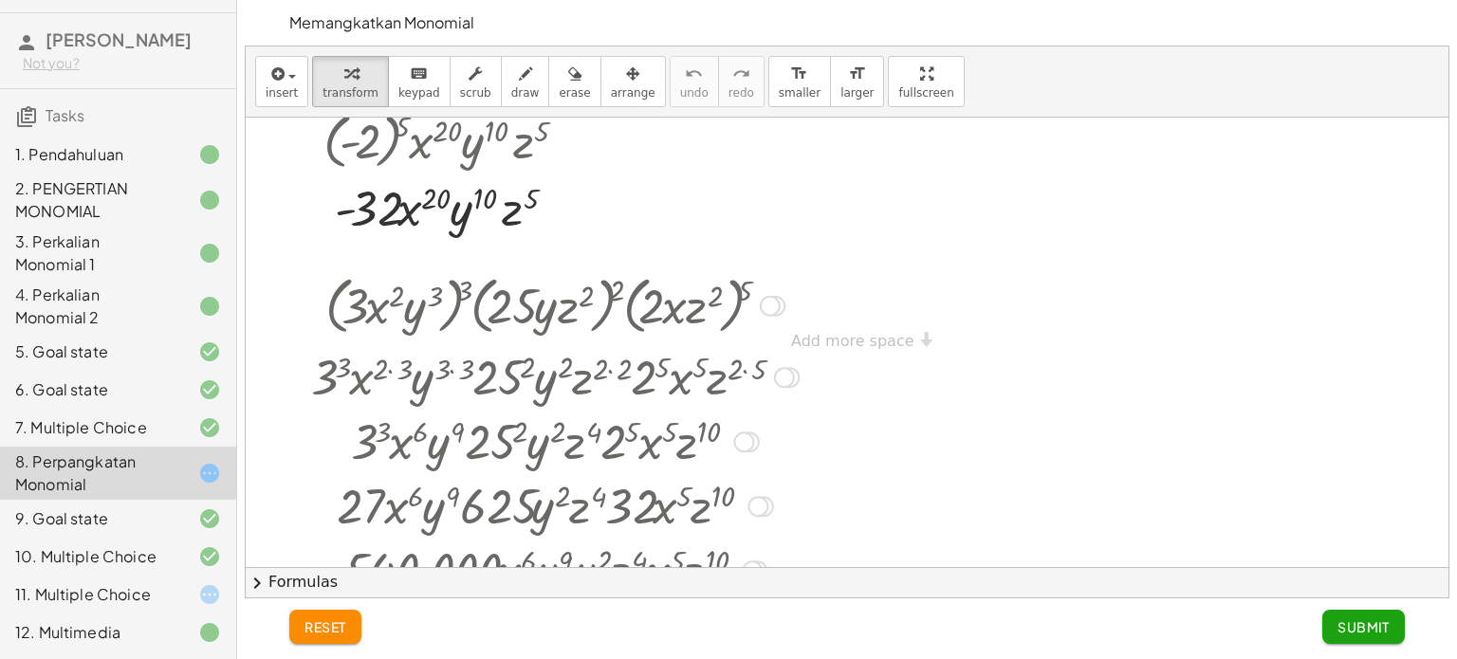
drag, startPoint x: 641, startPoint y: 283, endPoint x: 590, endPoint y: 230, distance: 73.1
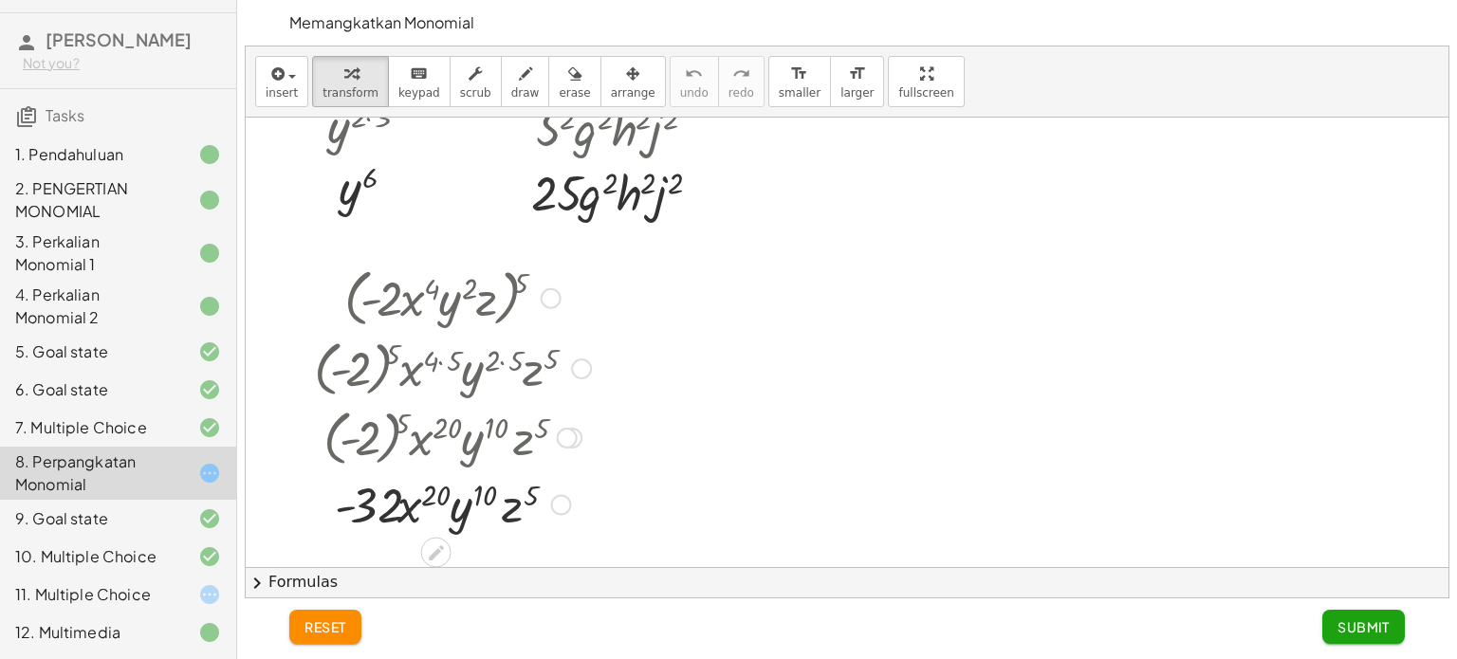
scroll to position [634, 0]
click at [546, 303] on div at bounding box center [551, 299] width 21 height 21
click at [593, 382] on div at bounding box center [452, 368] width 296 height 69
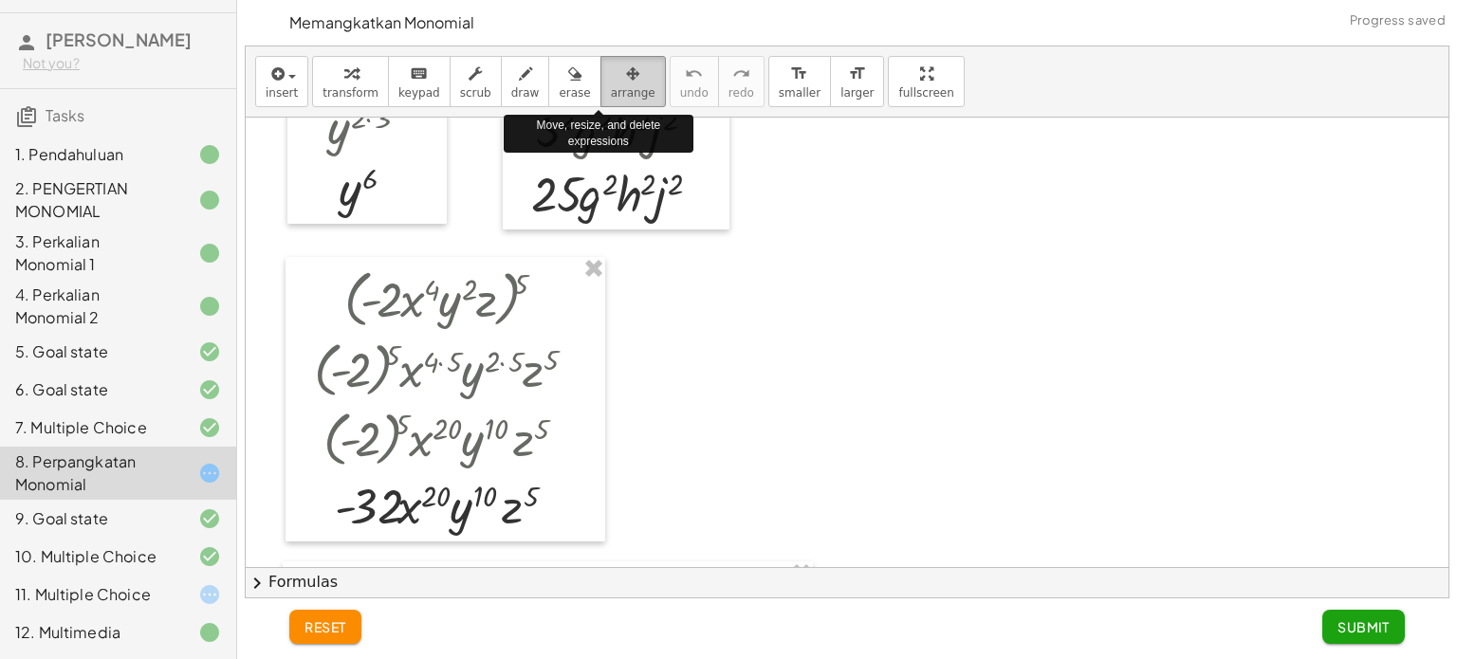
click at [611, 86] on span "arrange" at bounding box center [633, 92] width 45 height 13
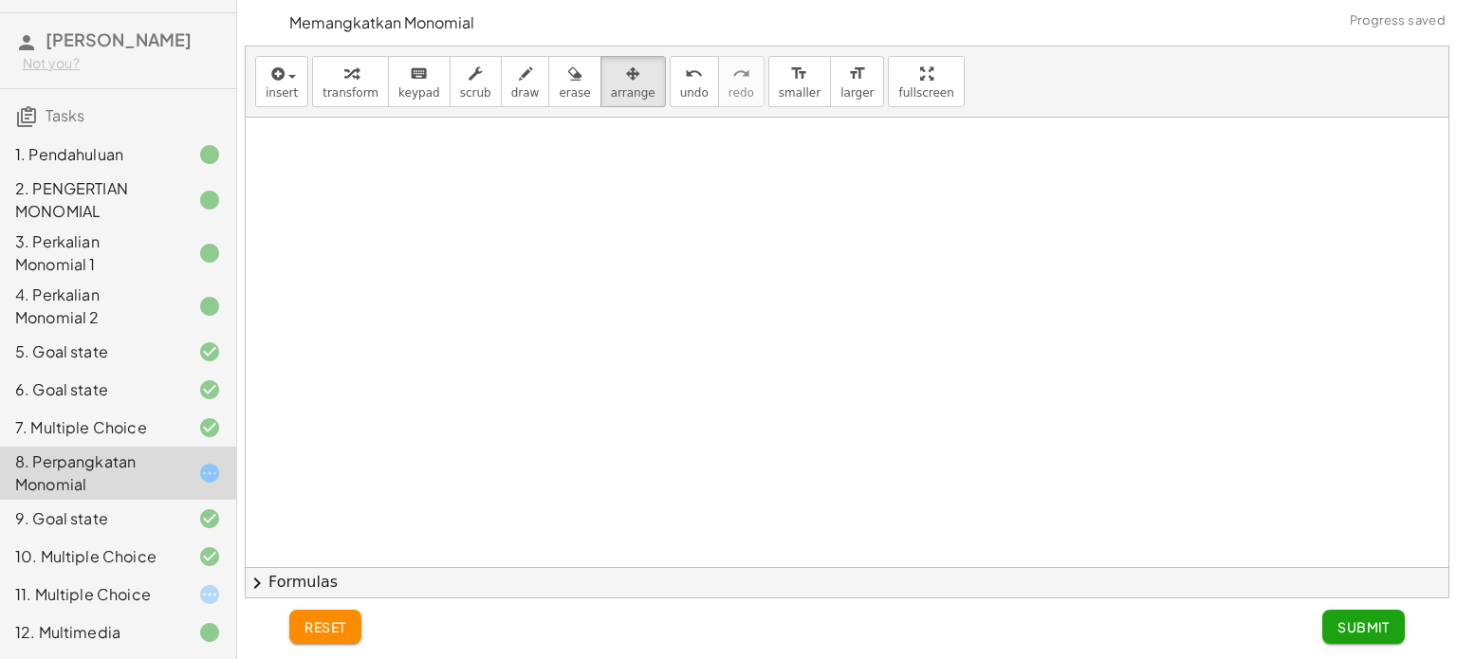
scroll to position [731, 0]
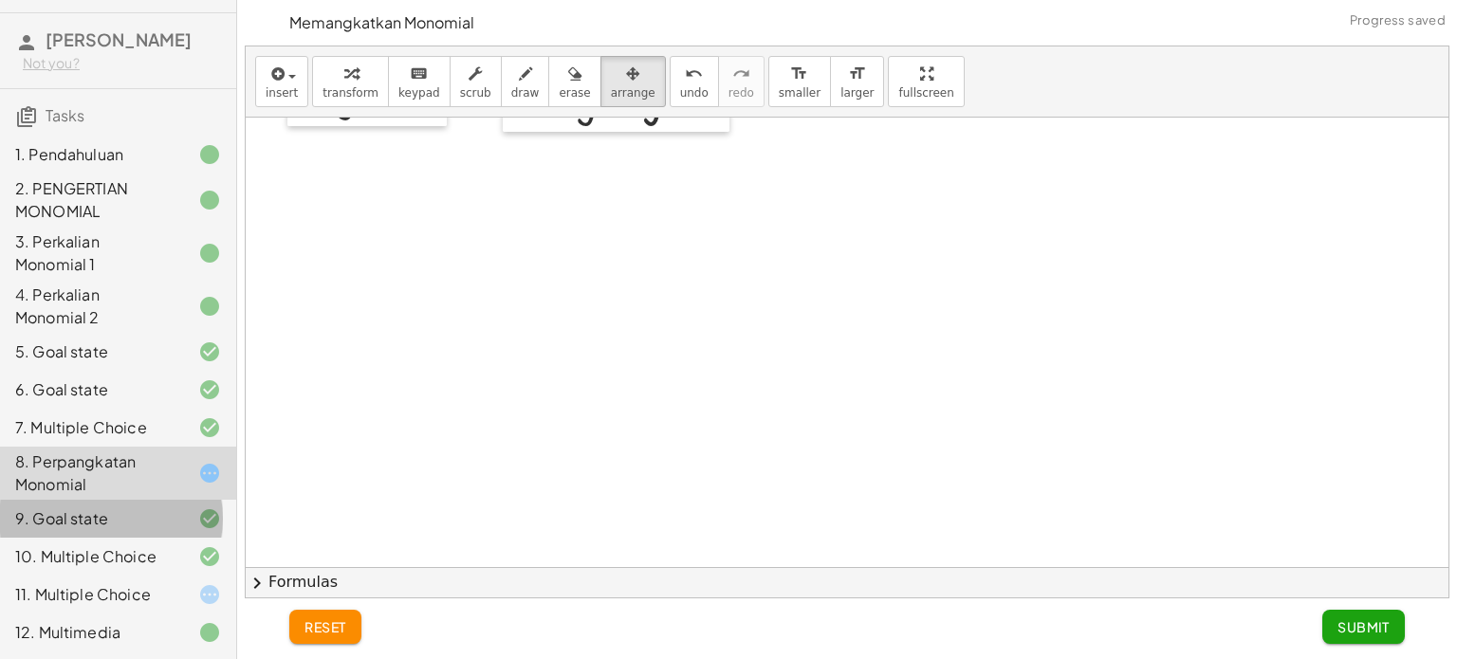
click at [83, 511] on div "9. Goal state" at bounding box center [91, 518] width 153 height 23
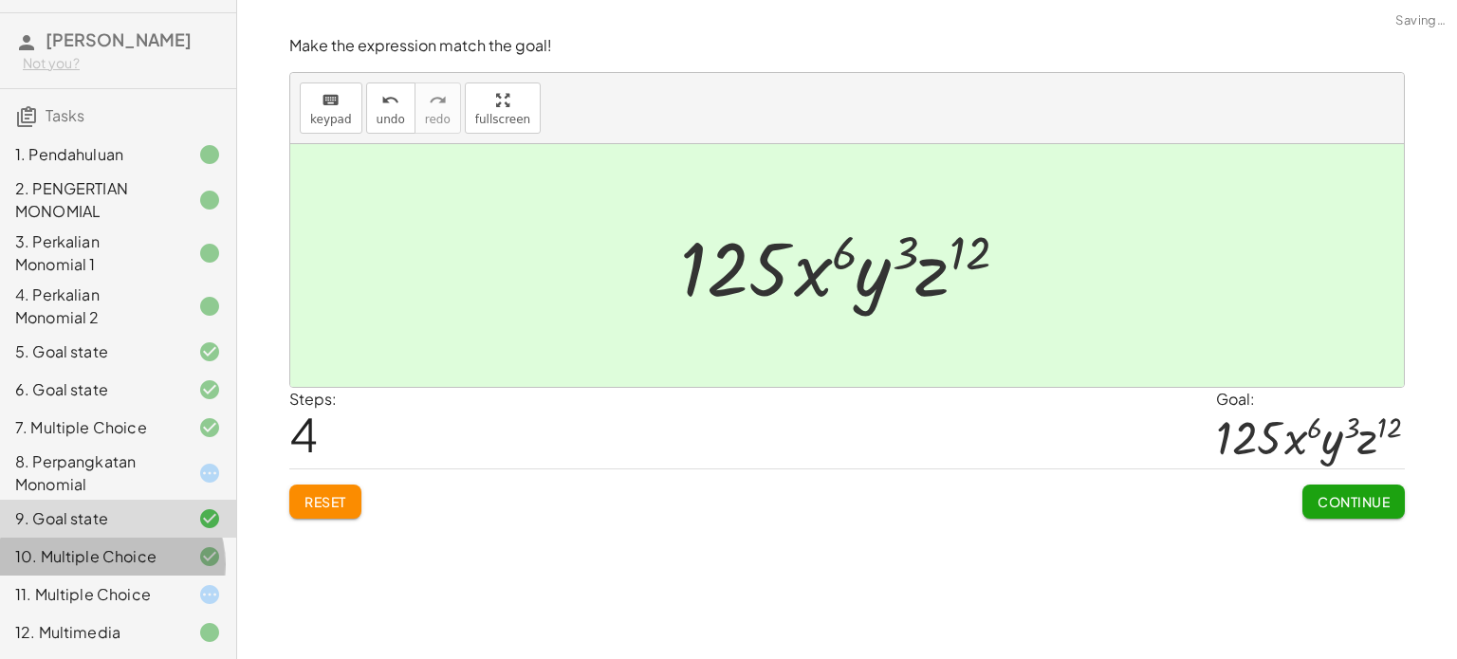
click at [92, 545] on div "10. Multiple Choice" at bounding box center [91, 556] width 153 height 23
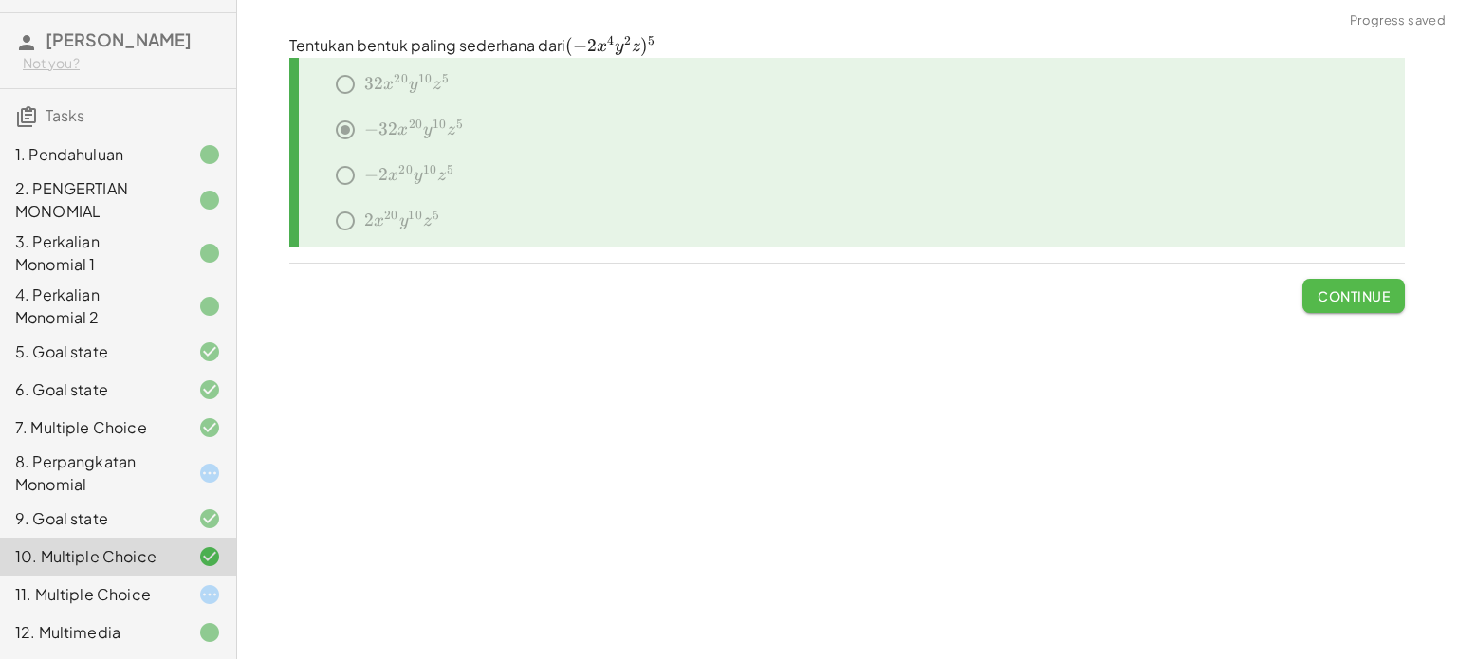
click at [1362, 299] on span "Continue" at bounding box center [1354, 295] width 72 height 17
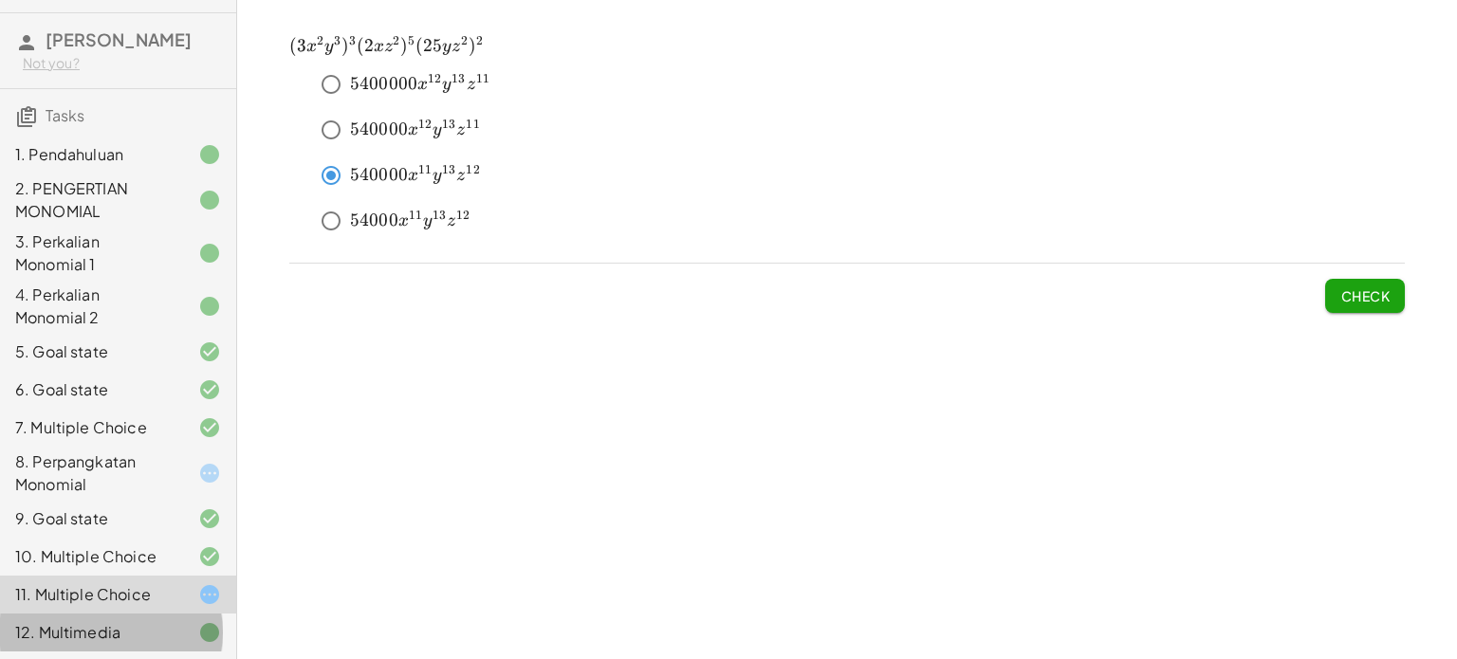
click at [57, 621] on div "12. Multimedia" at bounding box center [91, 632] width 153 height 23
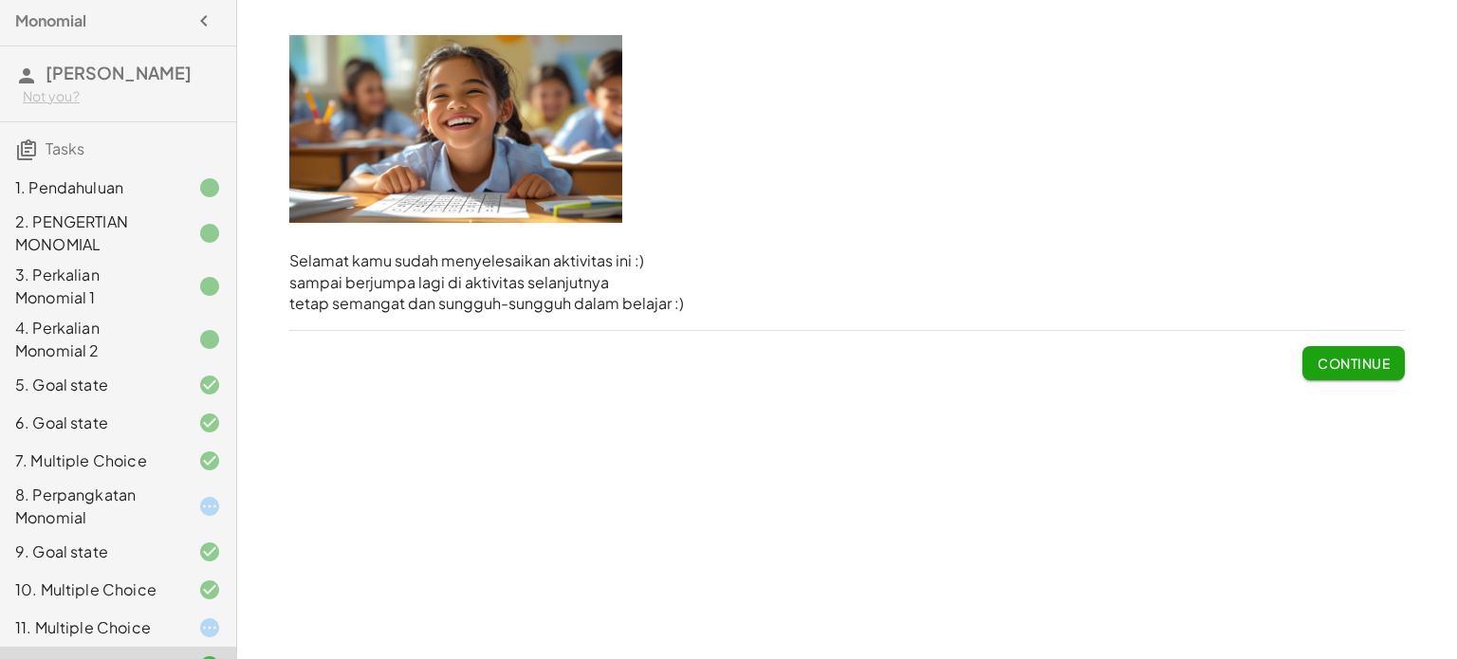
scroll to position [0, 0]
